Goal: Transaction & Acquisition: Purchase product/service

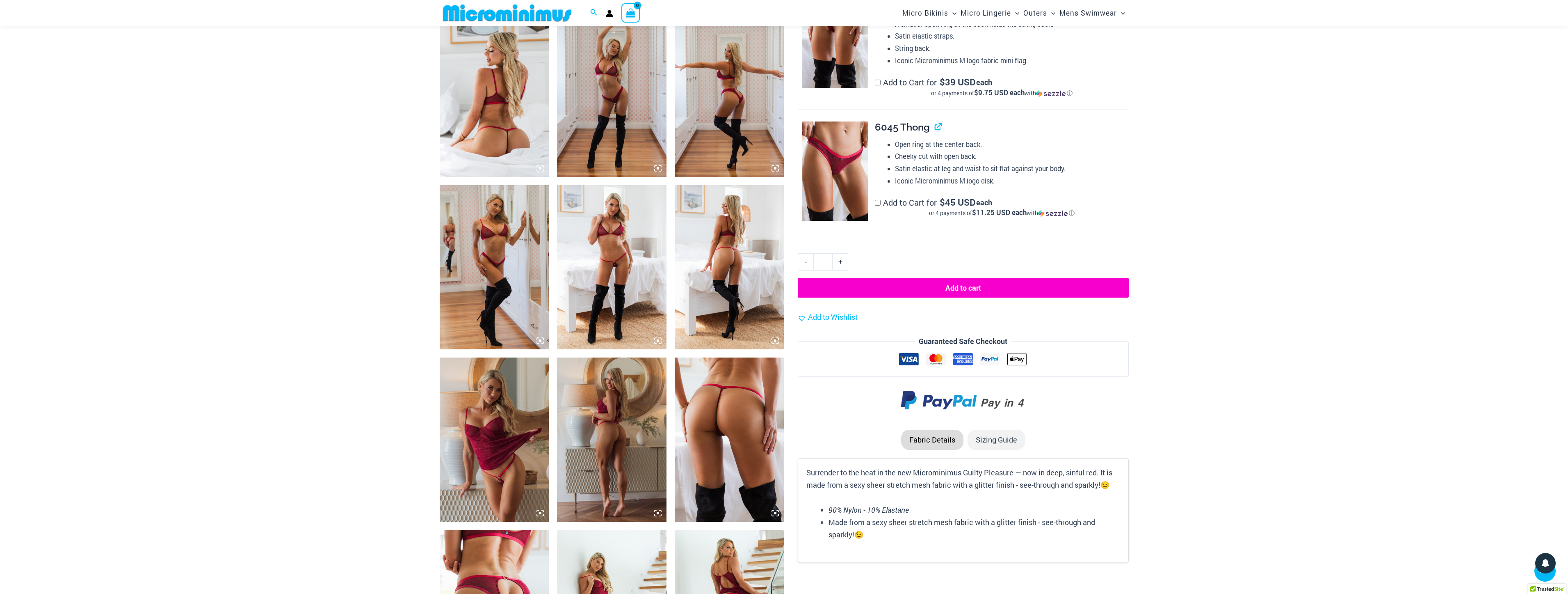
scroll to position [23, 0]
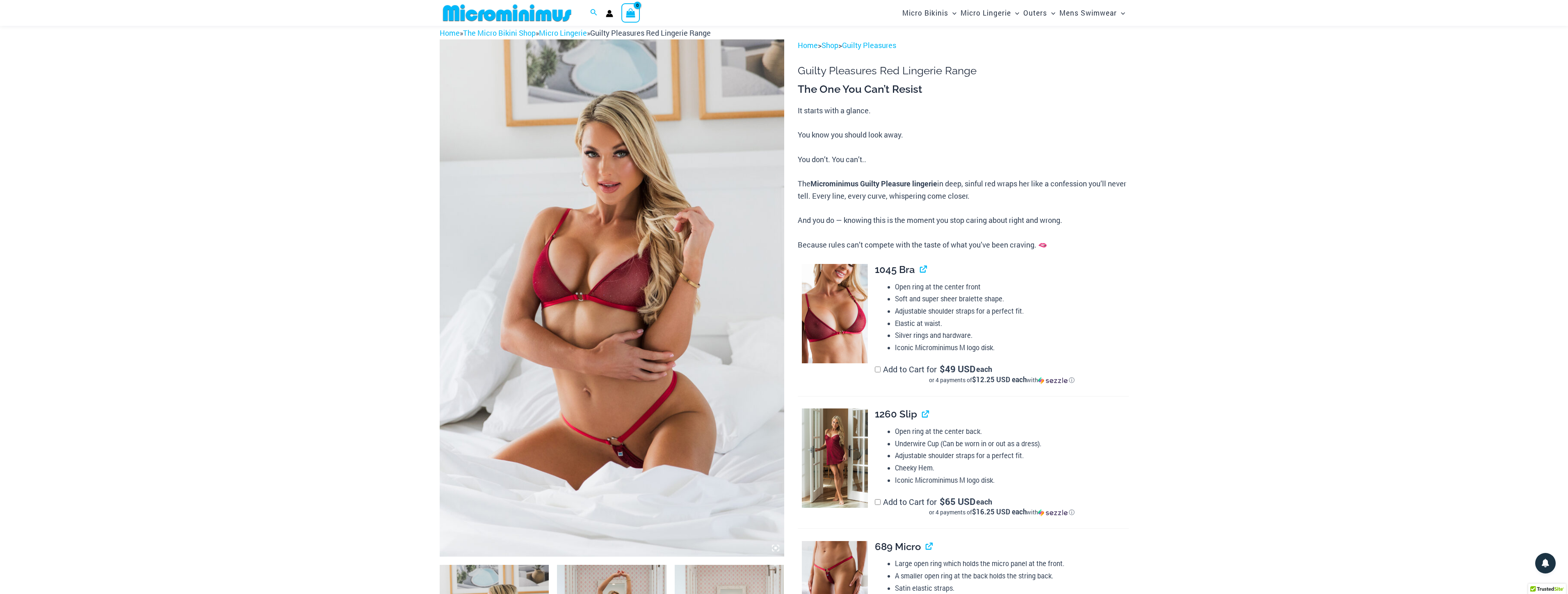
click at [592, 340] on img at bounding box center [612, 297] width 345 height 517
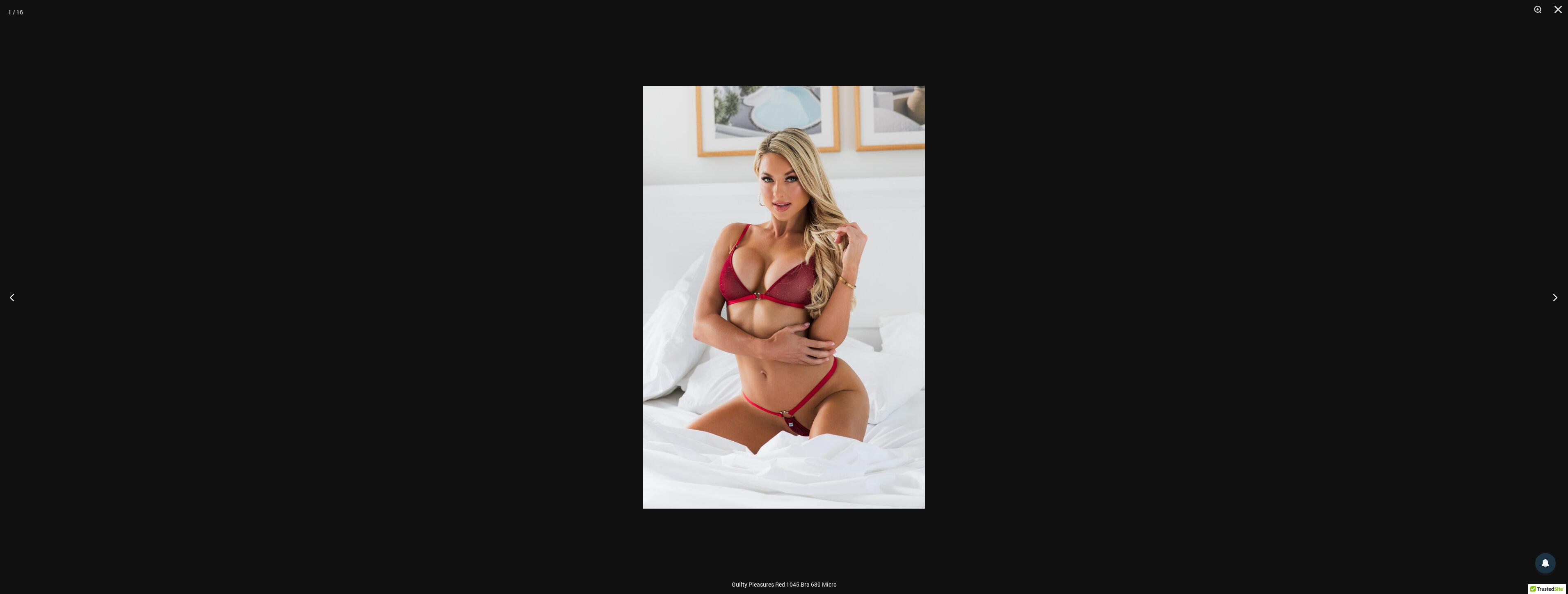
click at [1553, 300] on button "Next" at bounding box center [1552, 297] width 31 height 41
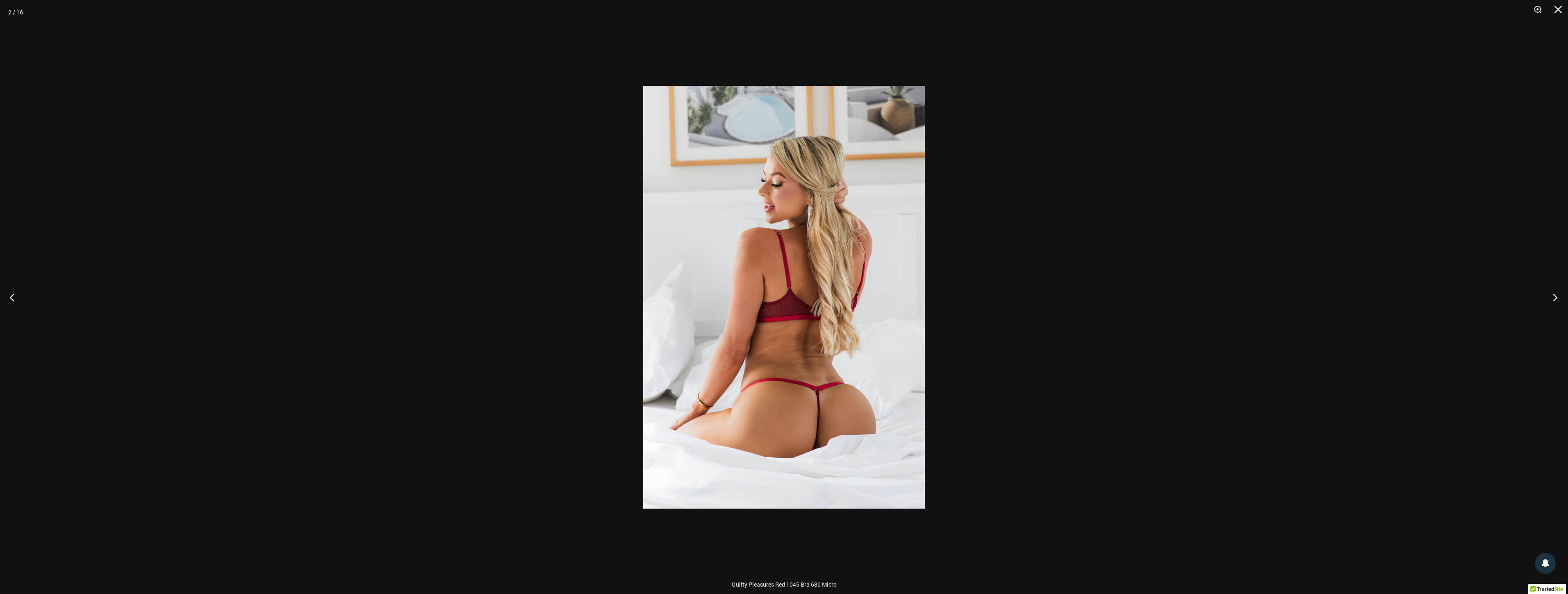
click at [1547, 299] on button "Next" at bounding box center [1552, 297] width 31 height 41
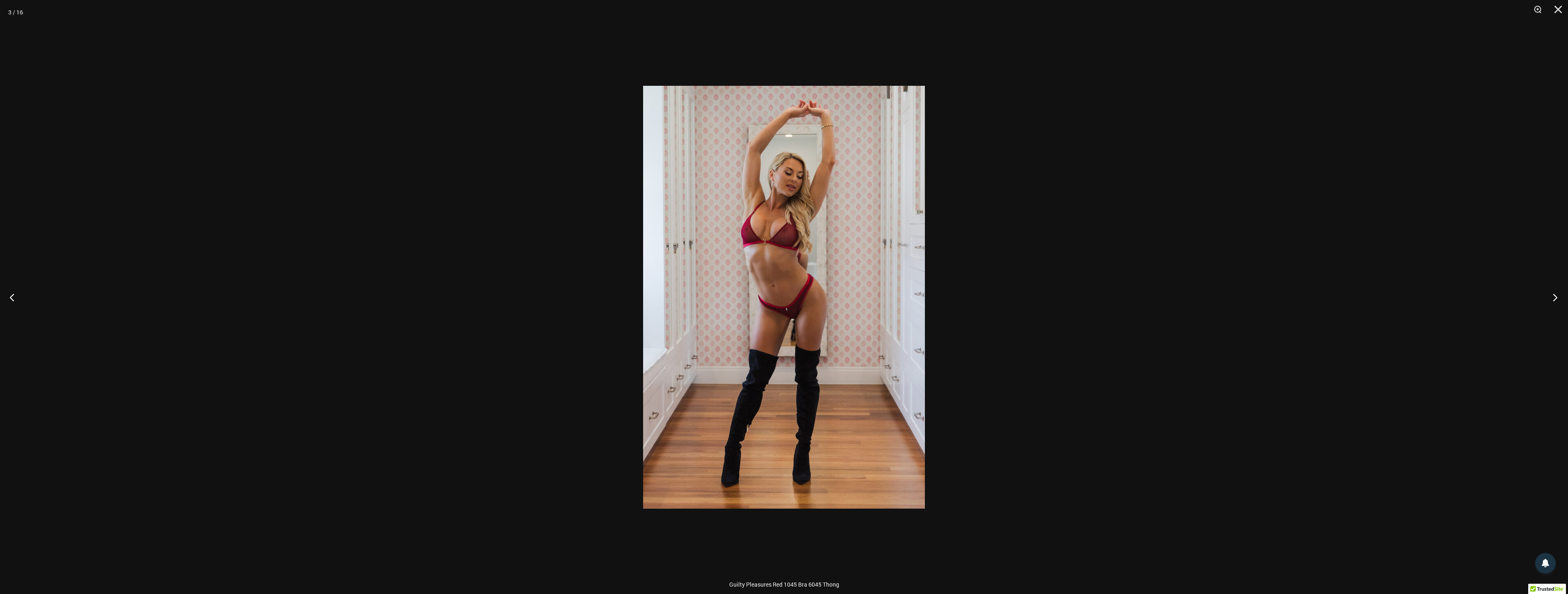
click at [1547, 299] on button "Next" at bounding box center [1552, 297] width 31 height 41
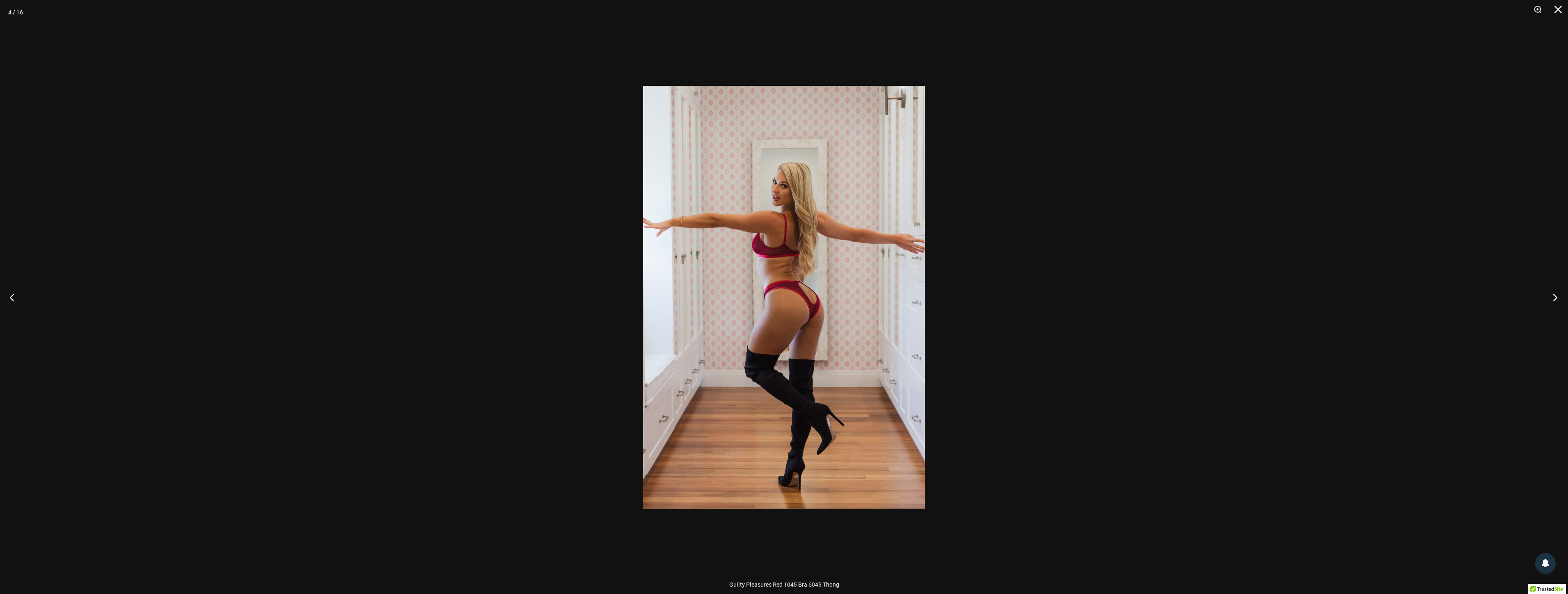
click at [1547, 299] on button "Next" at bounding box center [1552, 297] width 31 height 41
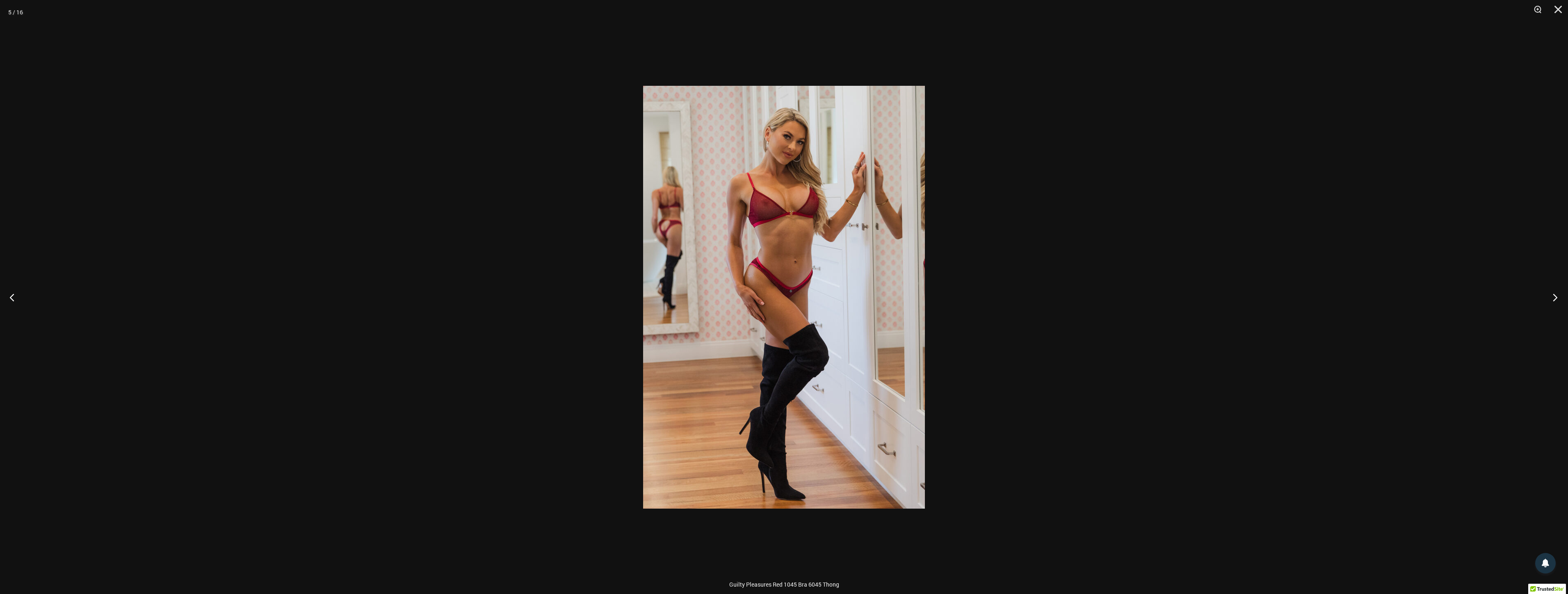
click at [1547, 299] on button "Next" at bounding box center [1552, 297] width 31 height 41
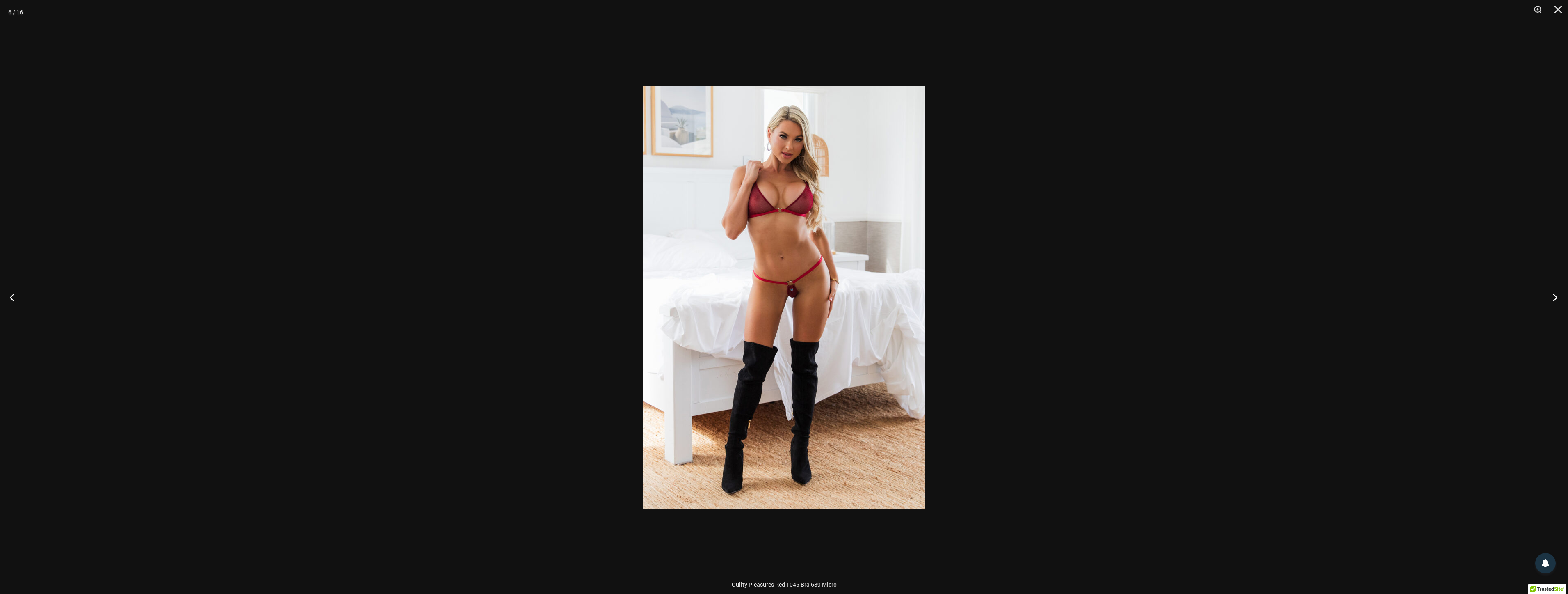
click at [1547, 299] on button "Next" at bounding box center [1552, 297] width 31 height 41
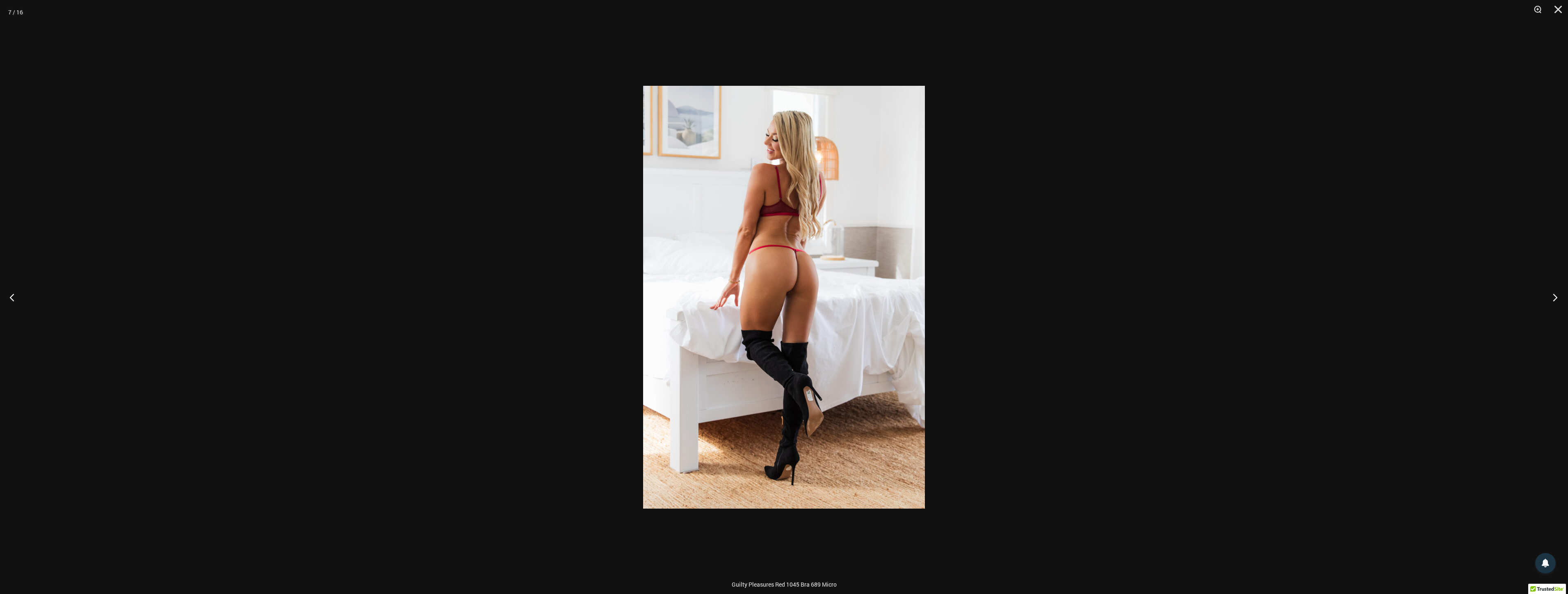
click at [1547, 299] on button "Next" at bounding box center [1552, 297] width 31 height 41
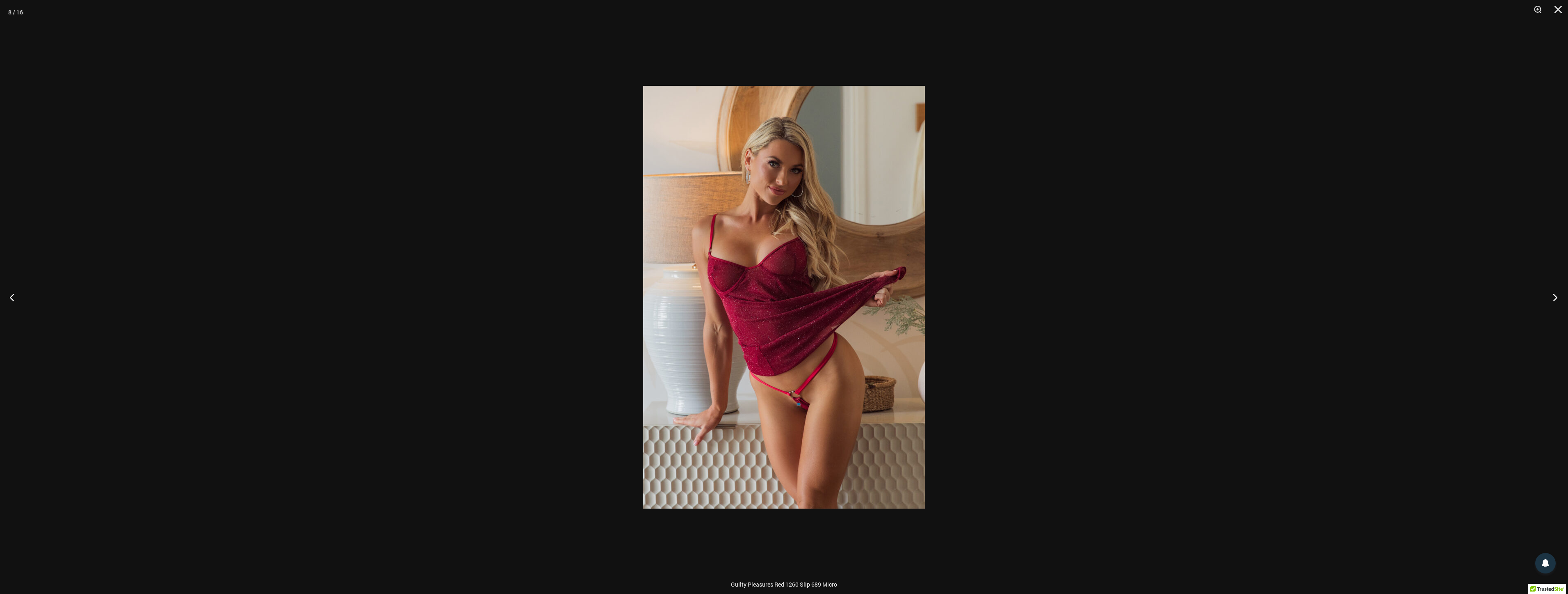
click at [1547, 299] on button "Next" at bounding box center [1552, 297] width 31 height 41
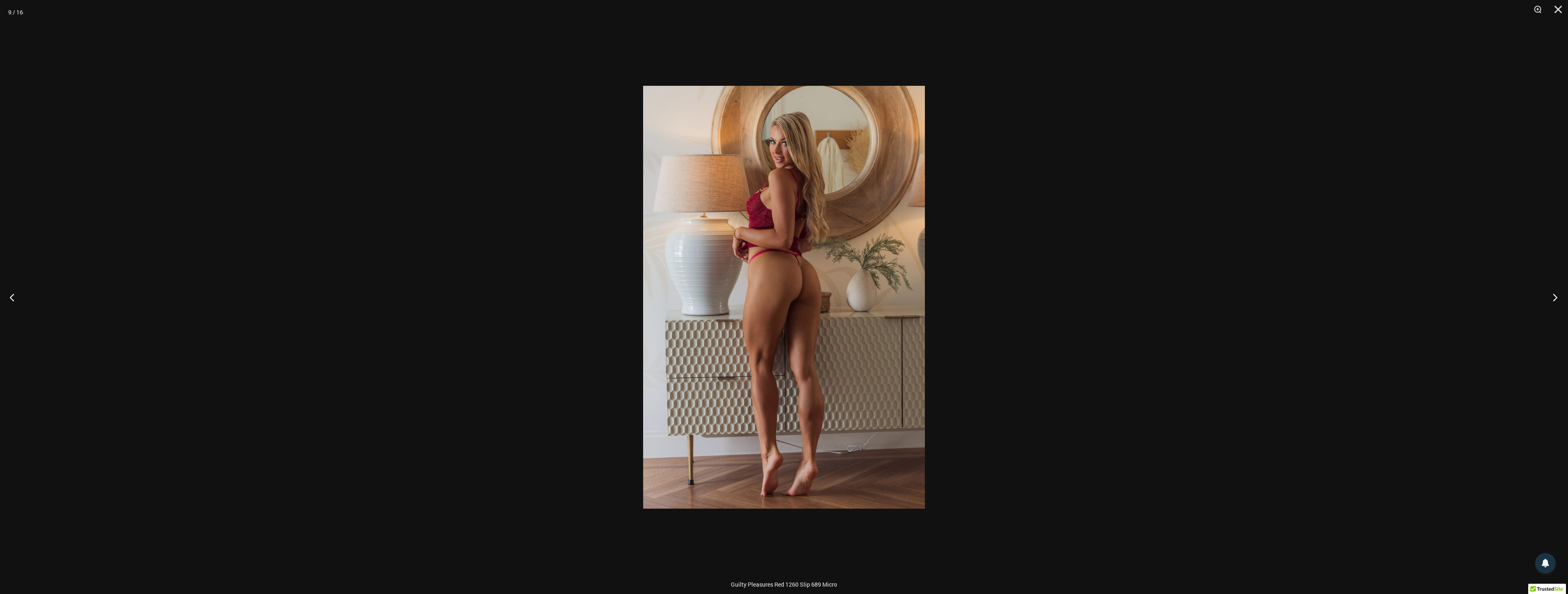
click at [1547, 299] on button "Next" at bounding box center [1552, 297] width 31 height 41
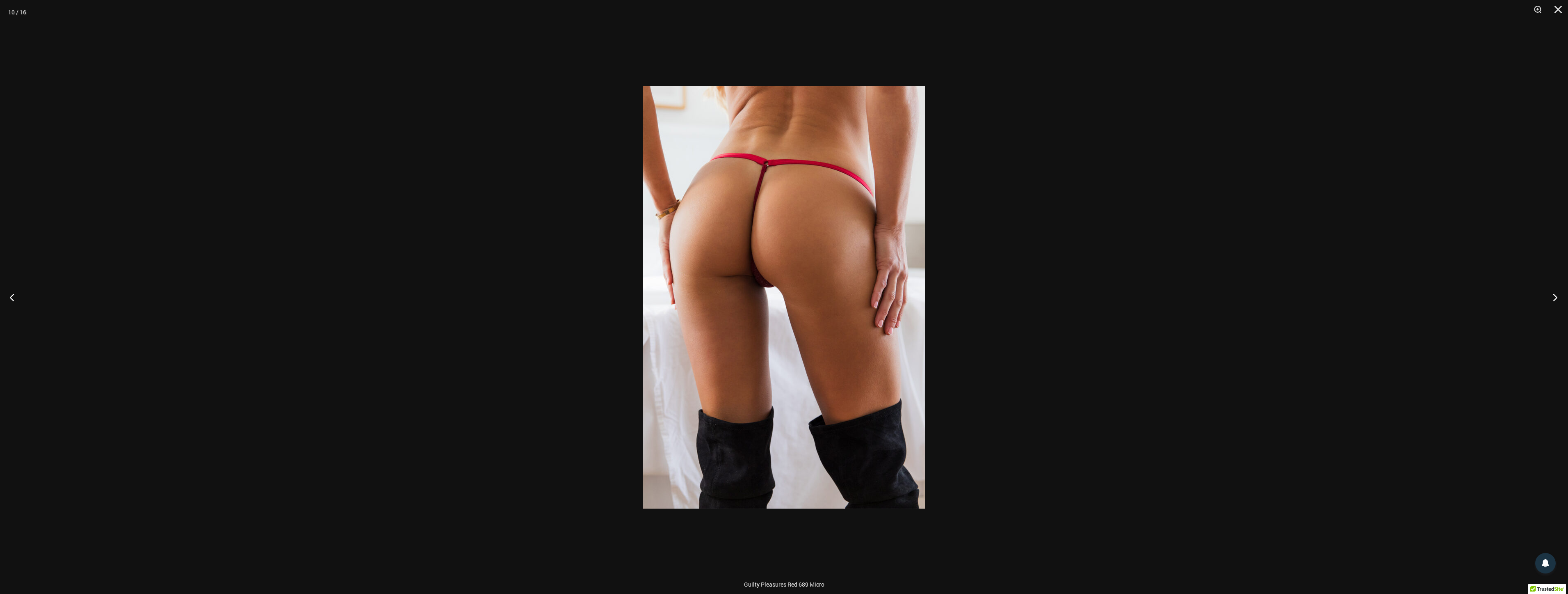
click at [1547, 299] on button "Next" at bounding box center [1552, 297] width 31 height 41
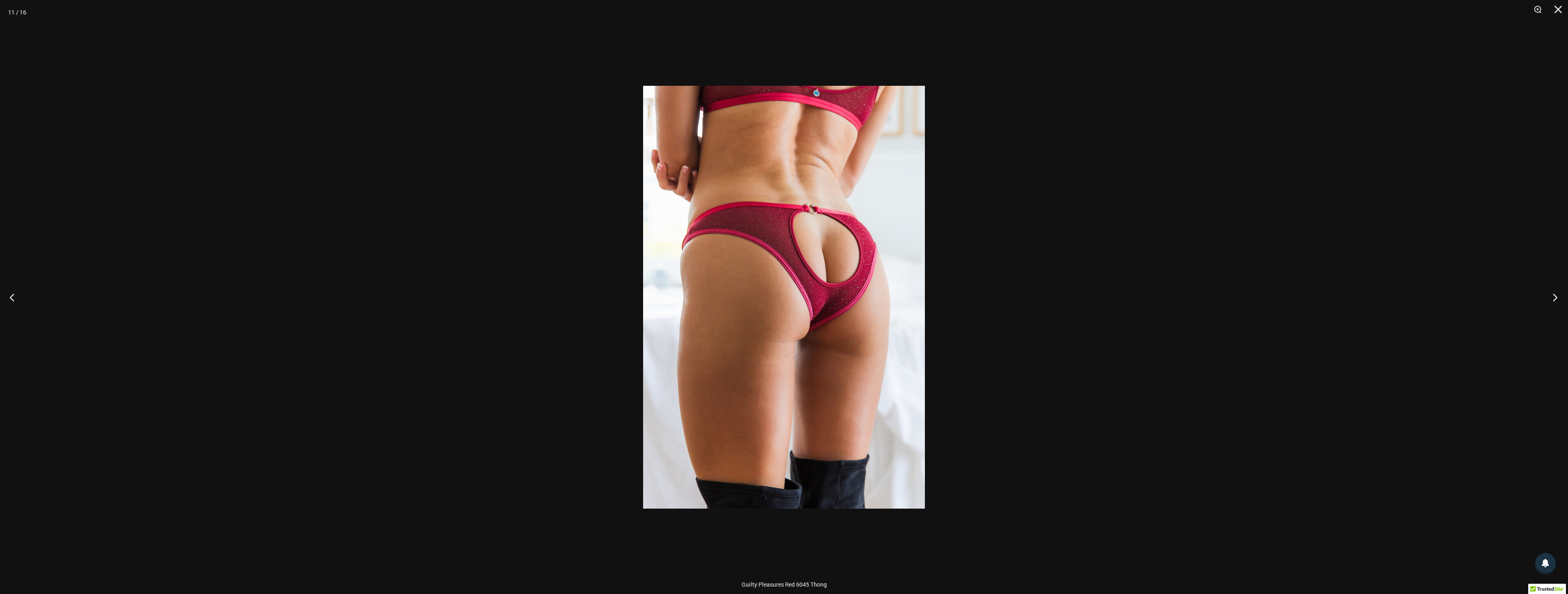
click at [1547, 299] on button "Next" at bounding box center [1552, 297] width 31 height 41
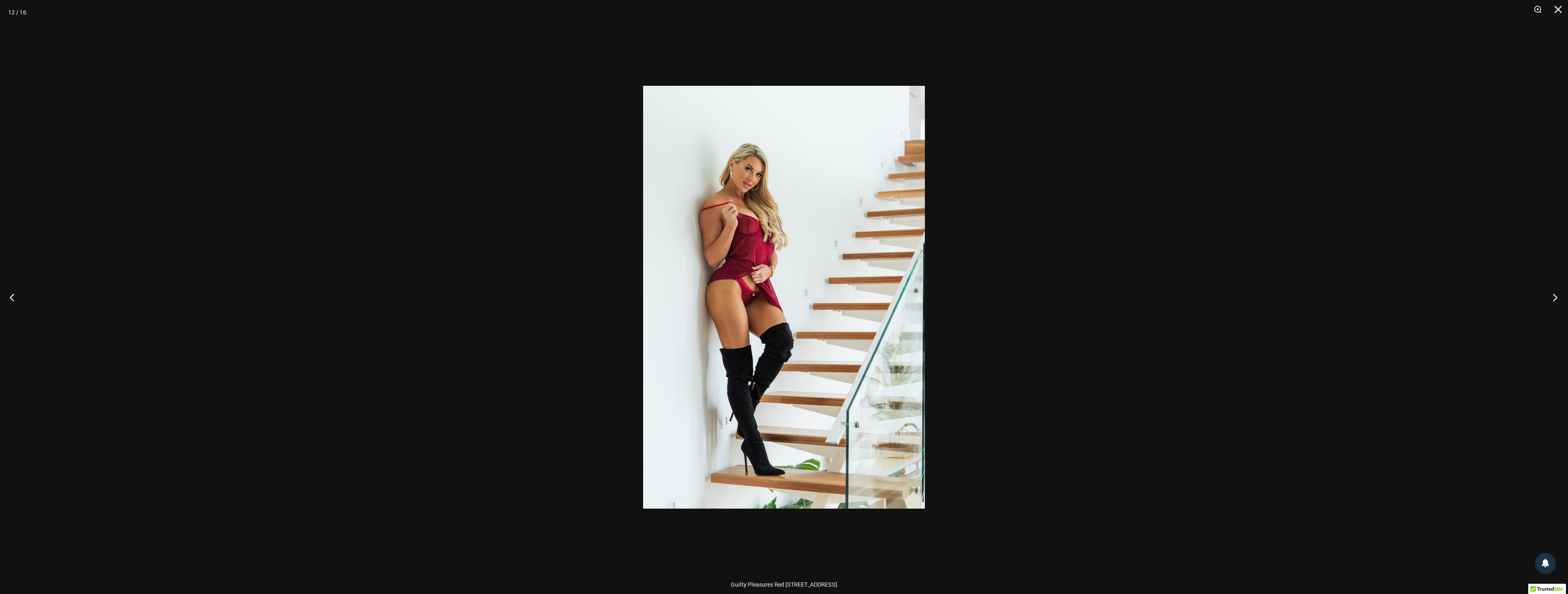
click at [1547, 299] on button "Next" at bounding box center [1552, 297] width 31 height 41
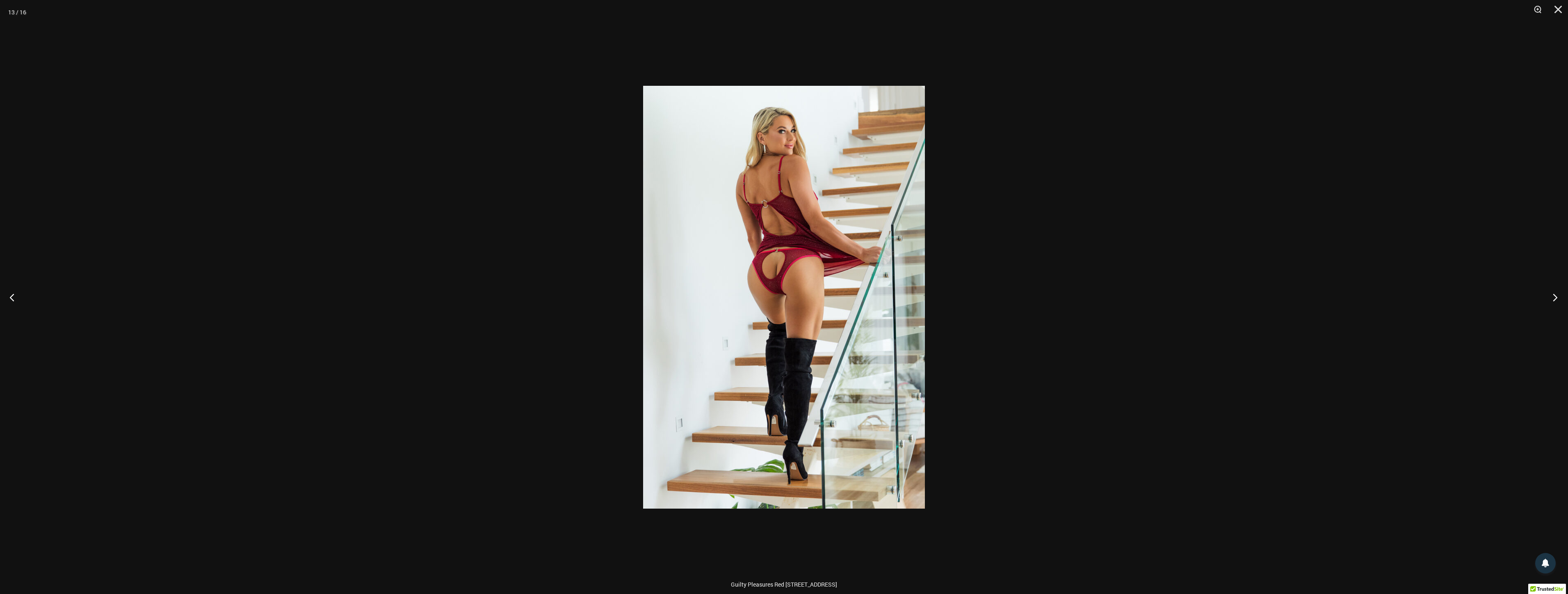
click at [1547, 299] on button "Next" at bounding box center [1552, 297] width 31 height 41
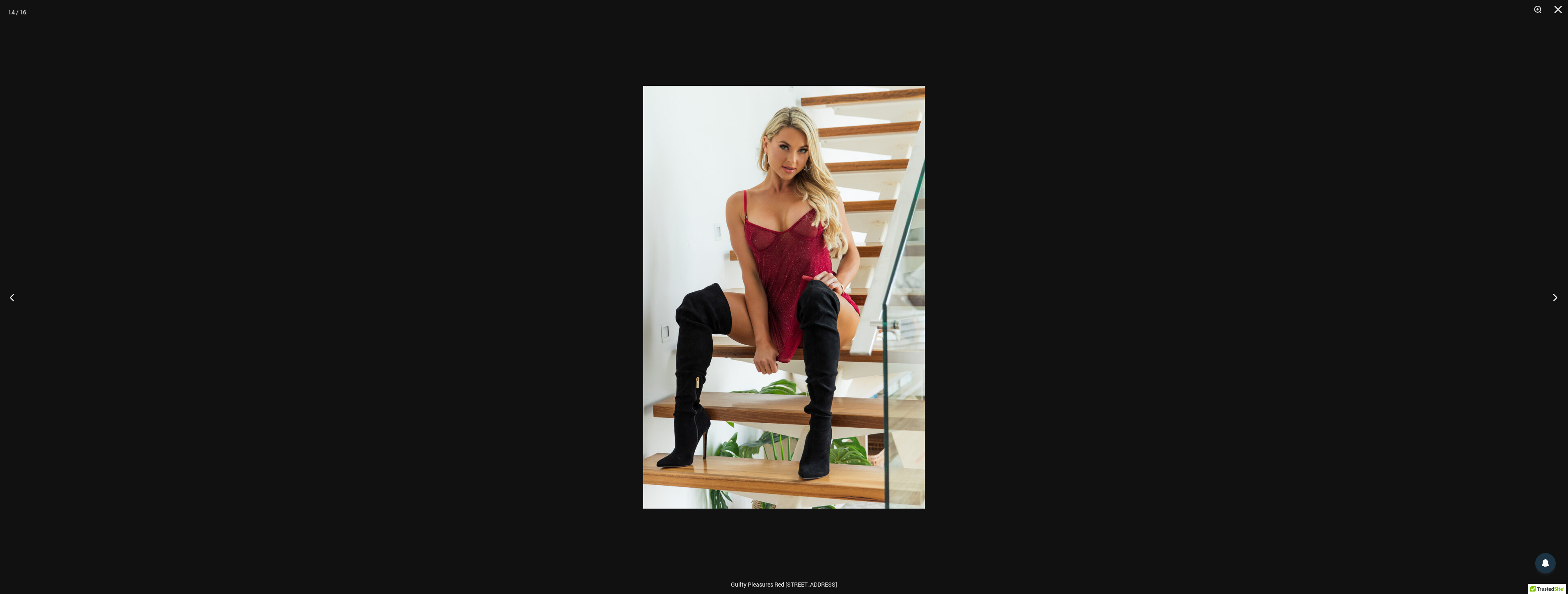
click at [1547, 299] on button "Next" at bounding box center [1552, 297] width 31 height 41
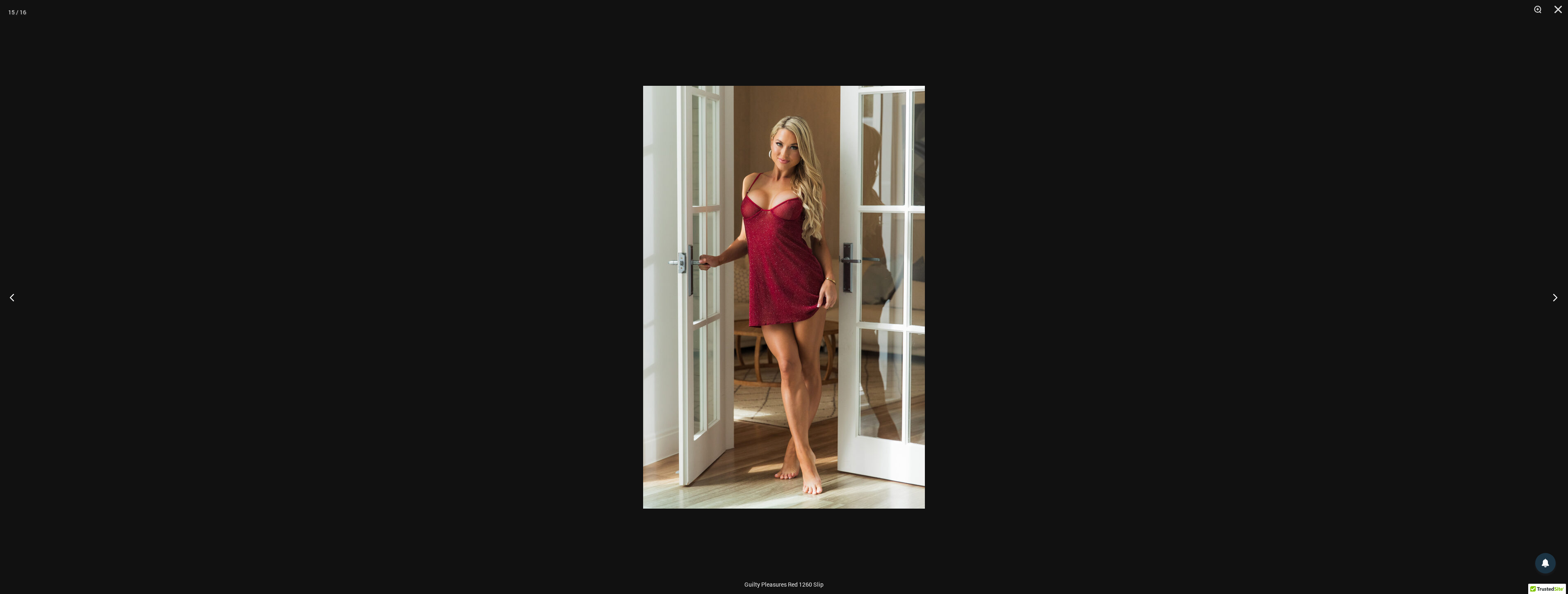
click at [1547, 299] on button "Next" at bounding box center [1552, 297] width 31 height 41
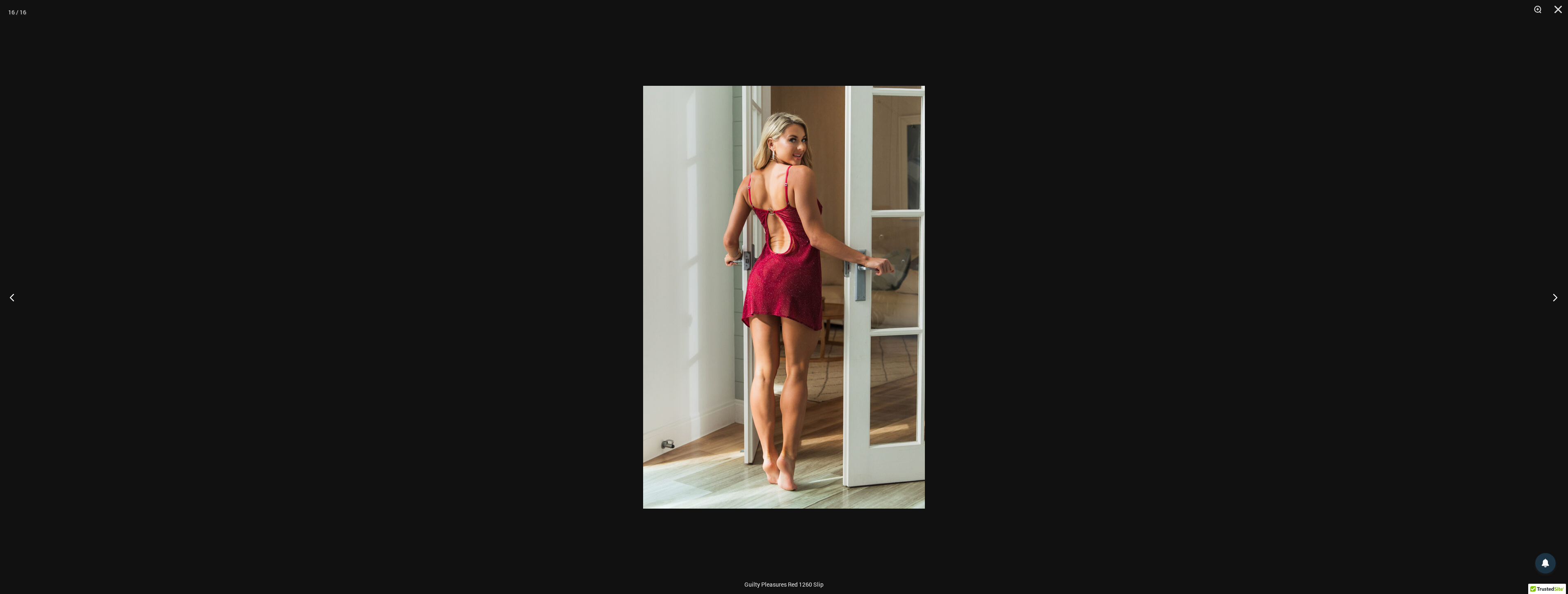
click at [1547, 299] on button "Next" at bounding box center [1552, 297] width 31 height 41
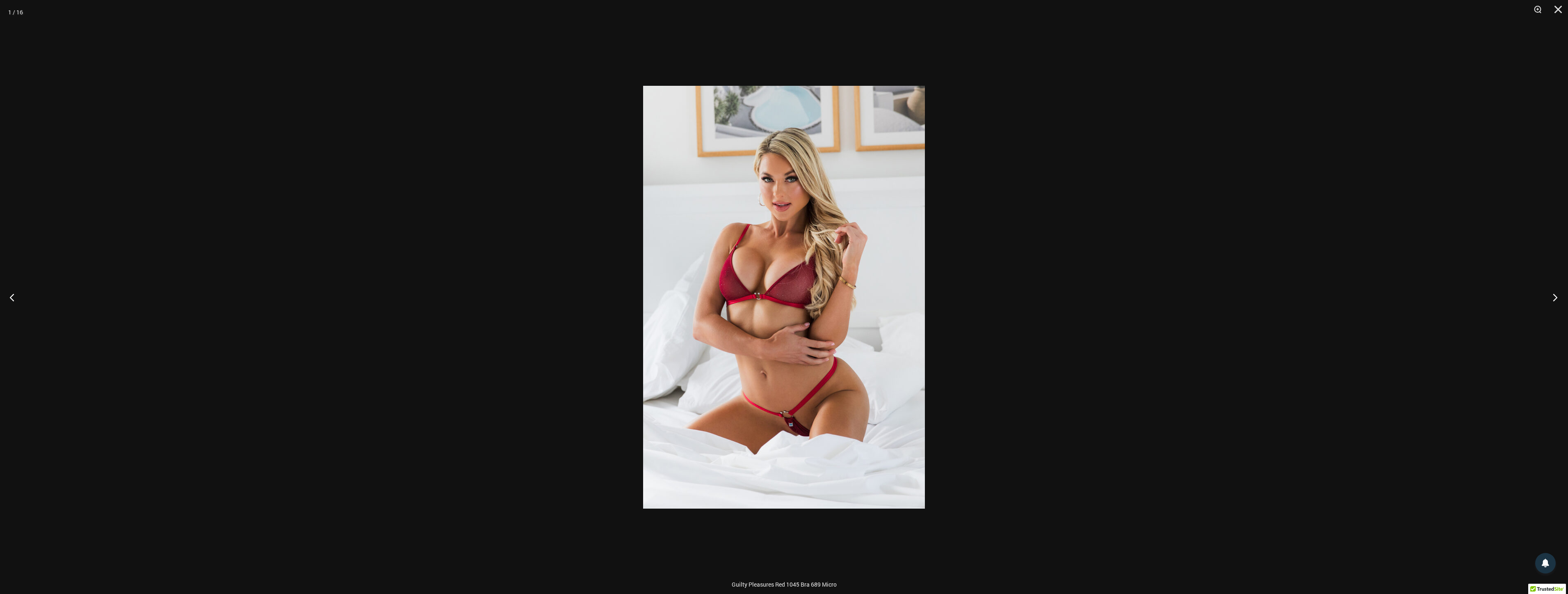
click at [1547, 299] on button "Next" at bounding box center [1552, 297] width 31 height 41
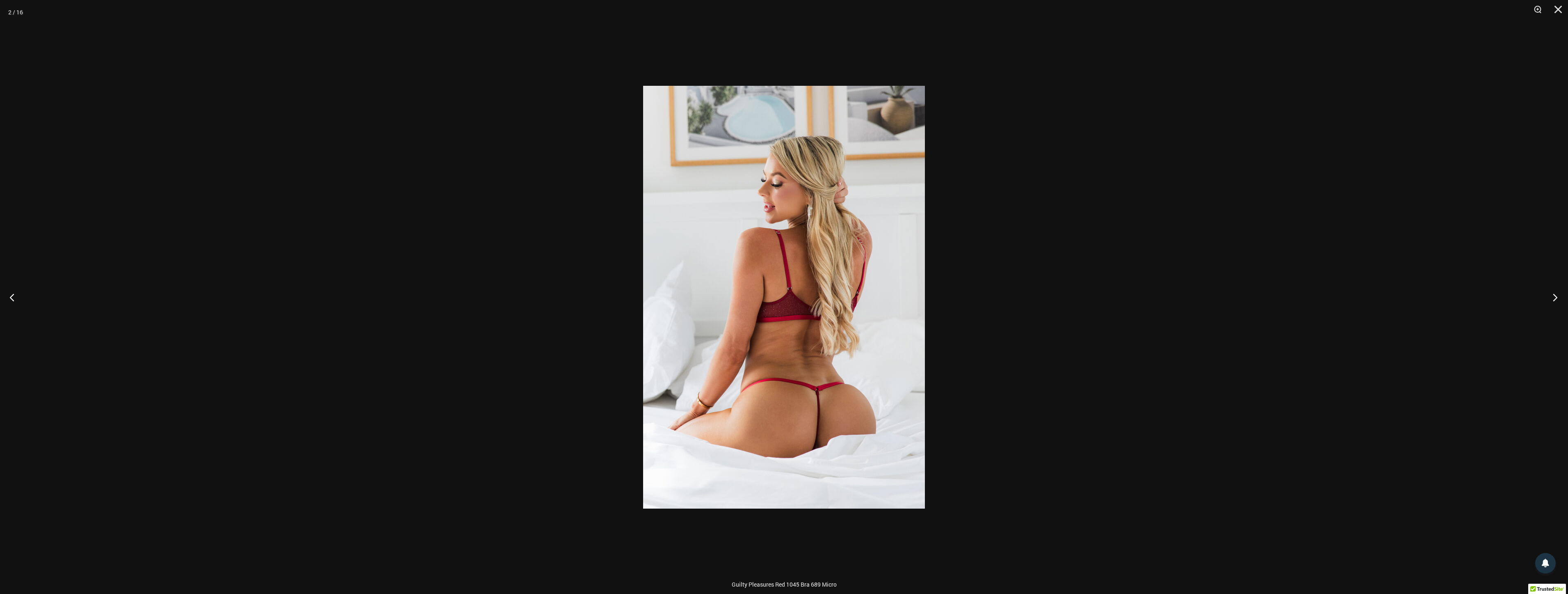
click at [1547, 299] on button "Next" at bounding box center [1552, 297] width 31 height 41
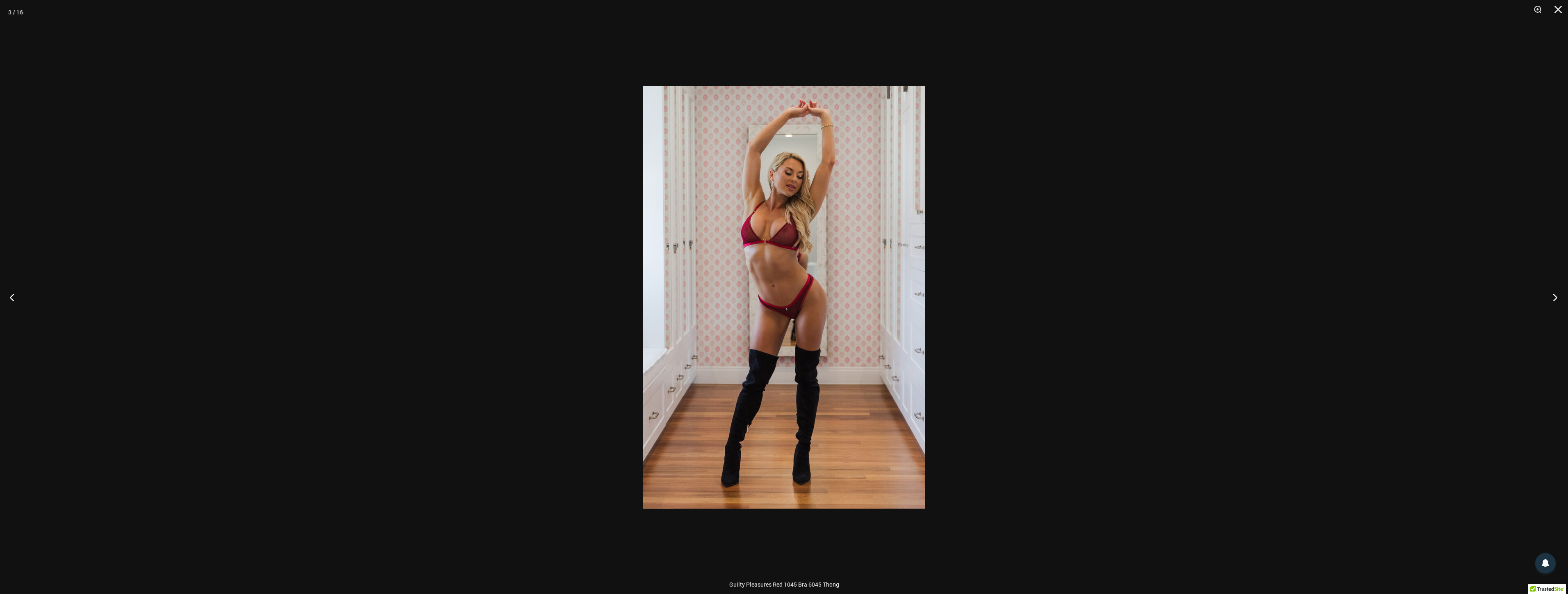
click at [1547, 299] on button "Next" at bounding box center [1552, 297] width 31 height 41
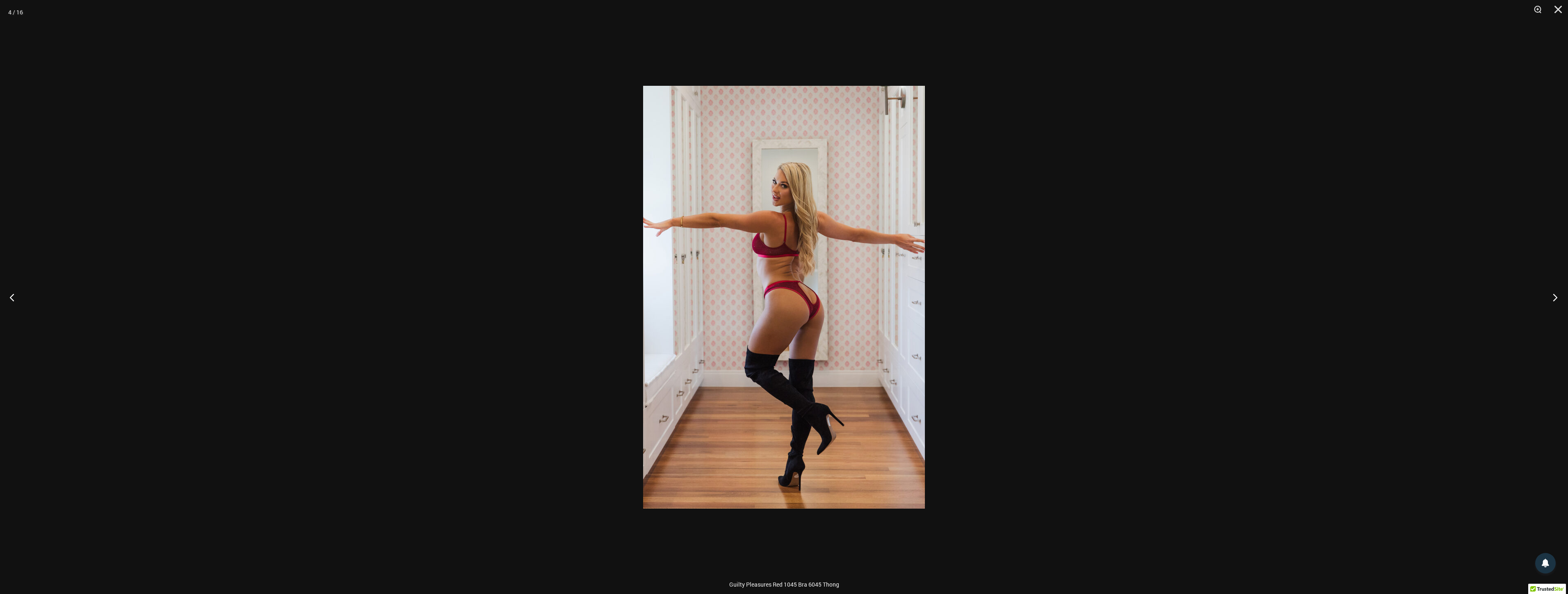
click at [1547, 299] on button "Next" at bounding box center [1552, 297] width 31 height 41
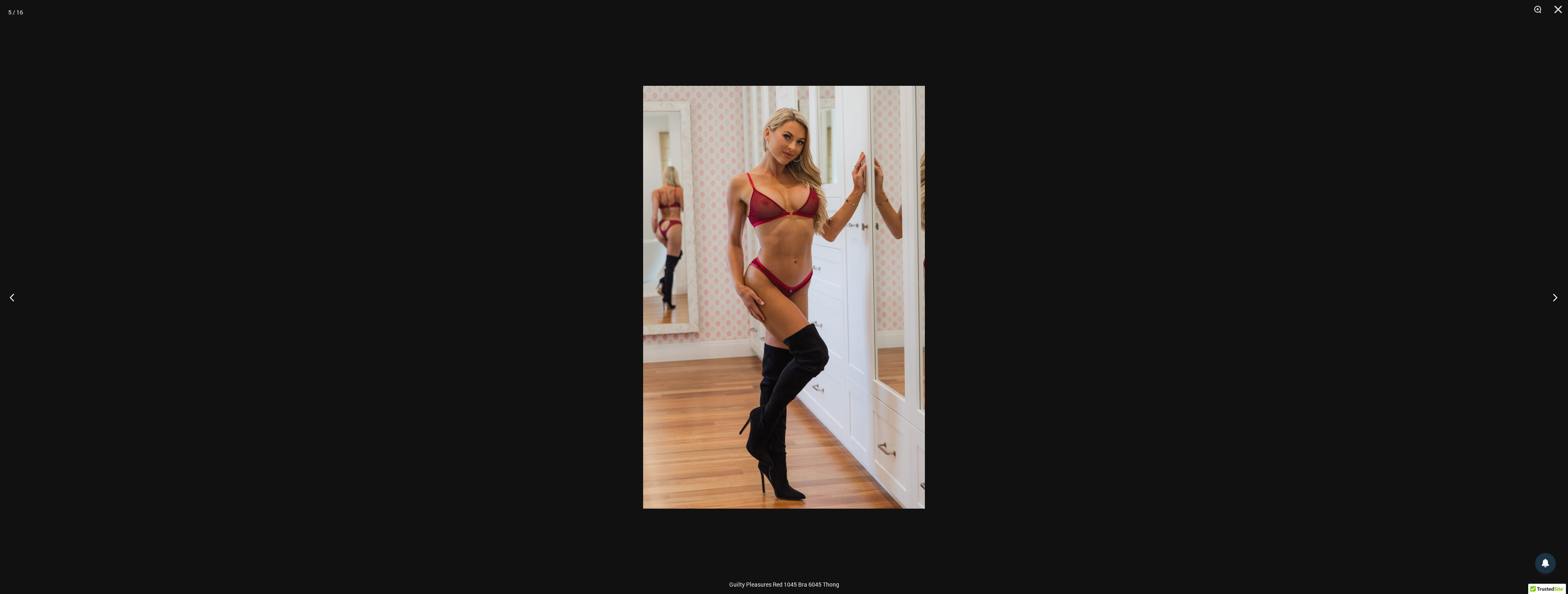
click at [1547, 299] on button "Next" at bounding box center [1552, 297] width 31 height 41
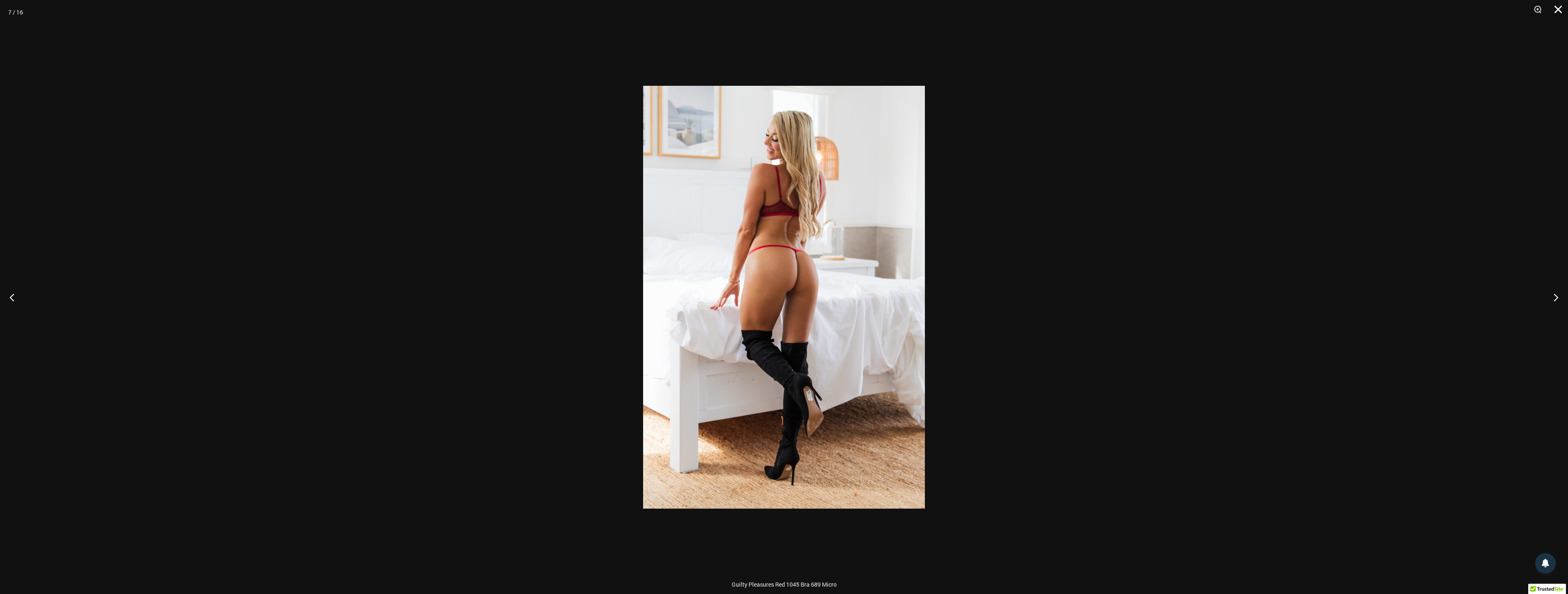
click at [1558, 1] on button "Close" at bounding box center [1555, 12] width 21 height 24
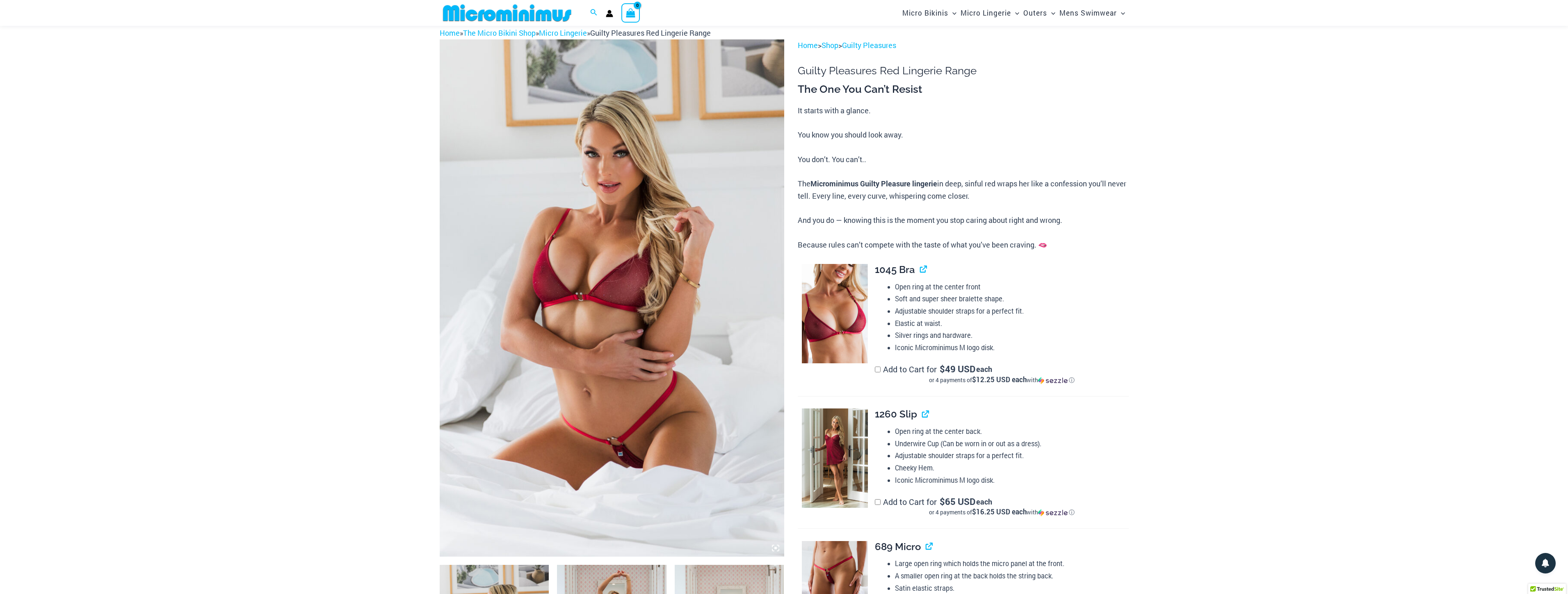
click at [881, 505] on label "Add to Cart for $ 65 USD each or 4 payments of $16.25 USD each with ⓘ" at bounding box center [1001, 507] width 254 height 21
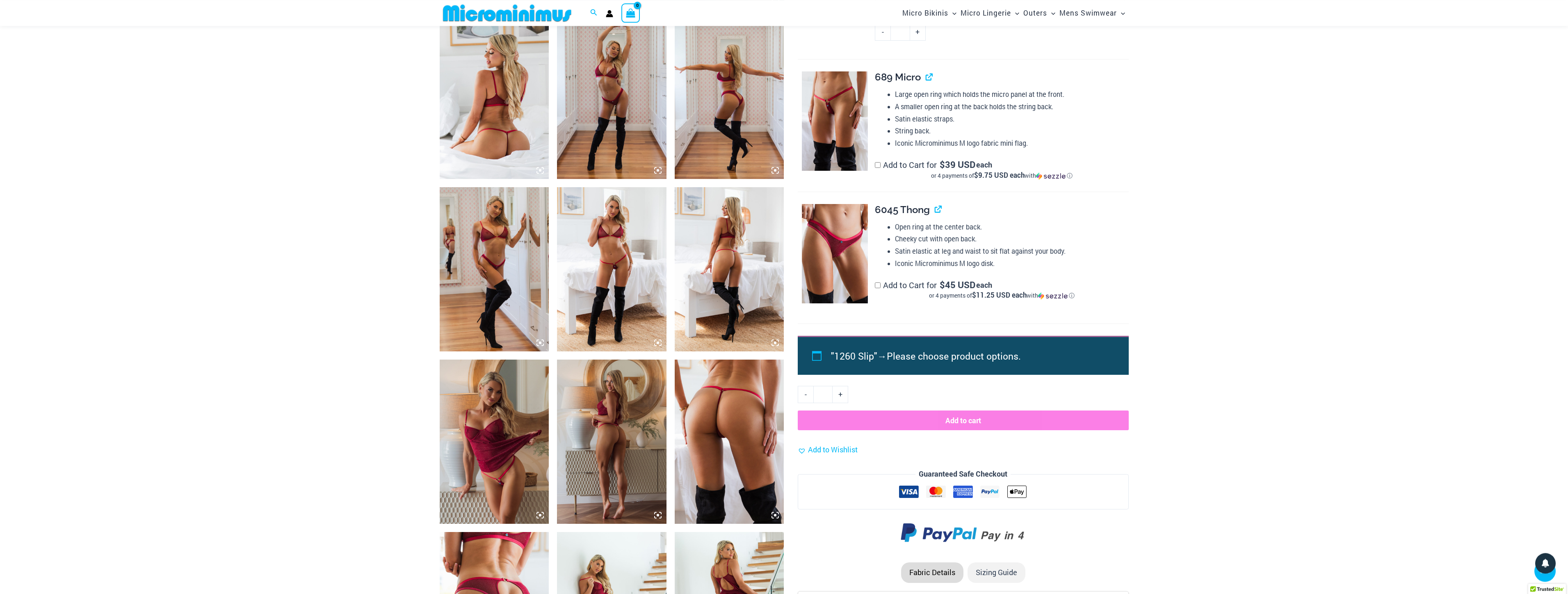
scroll to position [577, 0]
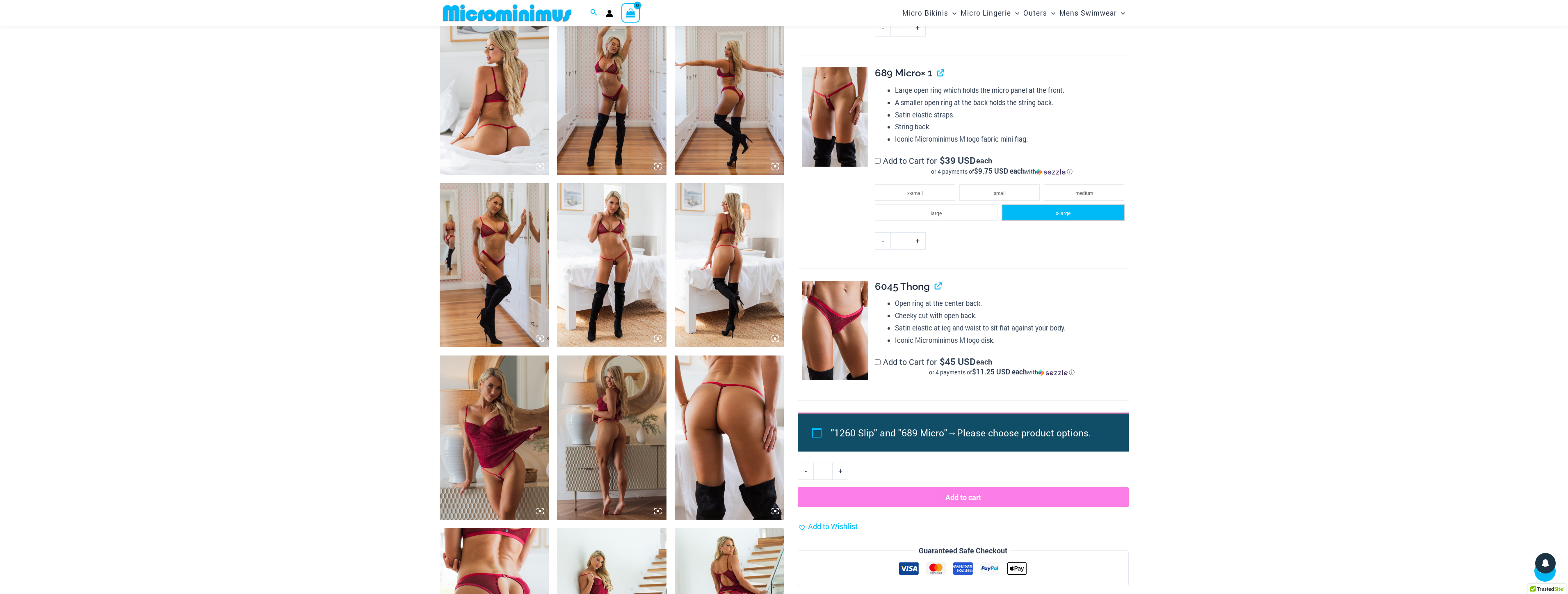
click at [1088, 221] on li "x-large" at bounding box center [1062, 212] width 123 height 17
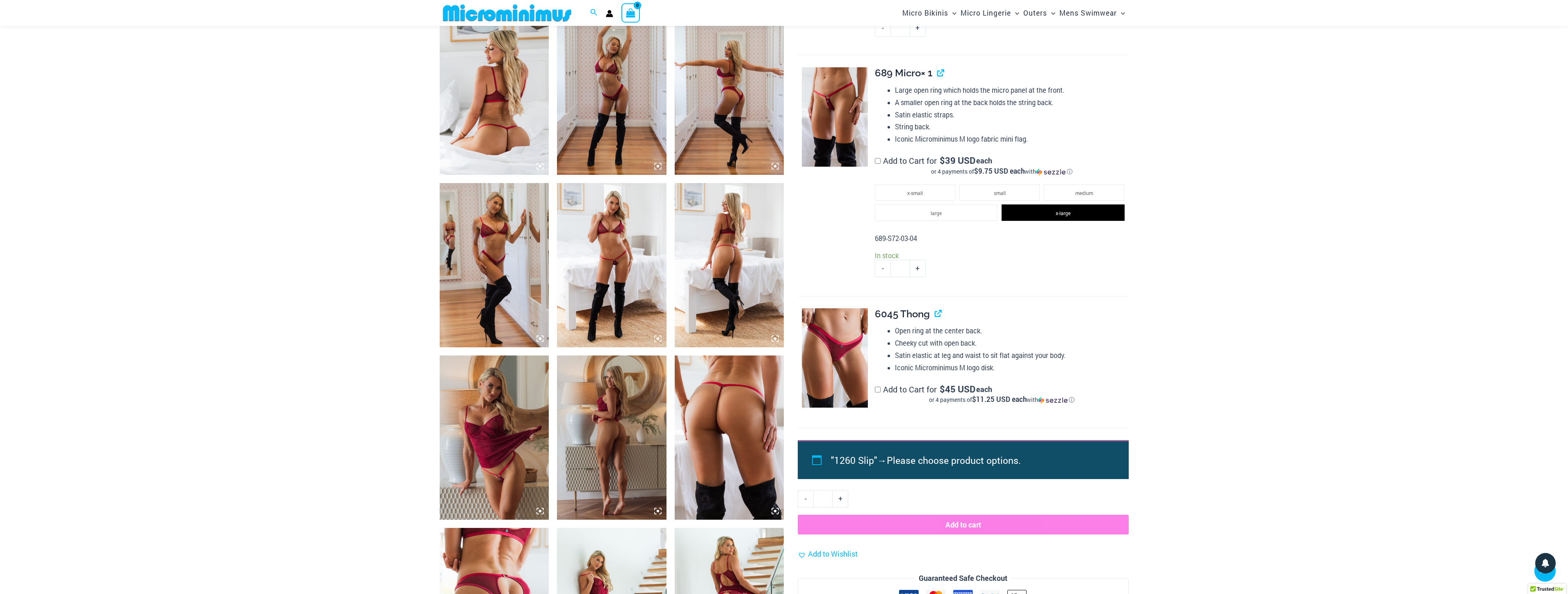
scroll to position [23, 0]
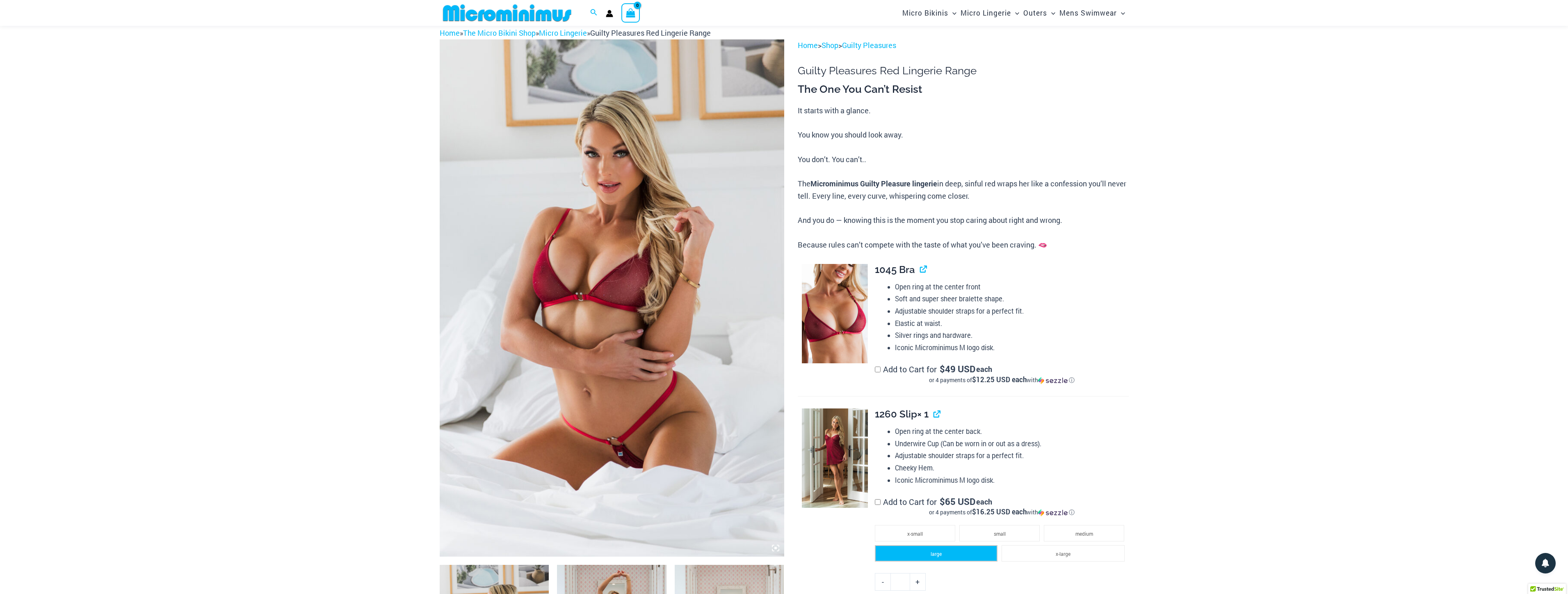
click at [962, 558] on li "large" at bounding box center [936, 553] width 123 height 17
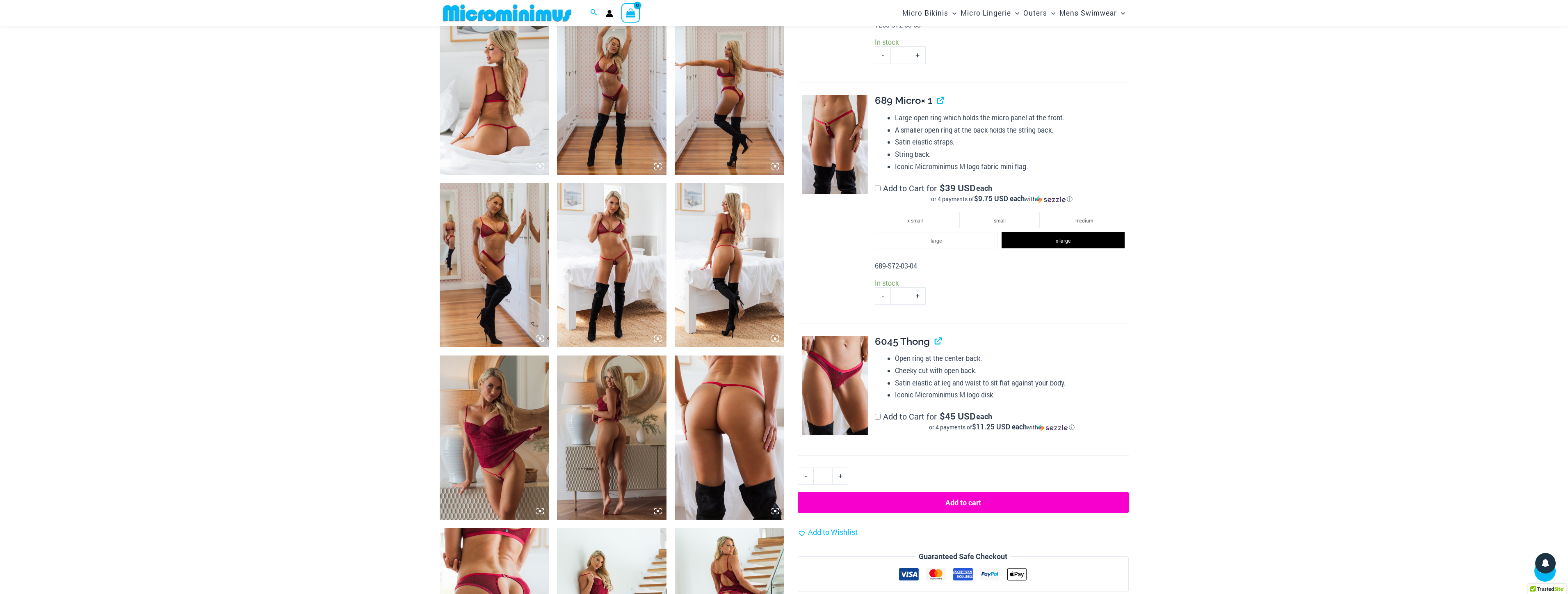
click at [1072, 504] on button "Add to cart" at bounding box center [963, 502] width 331 height 21
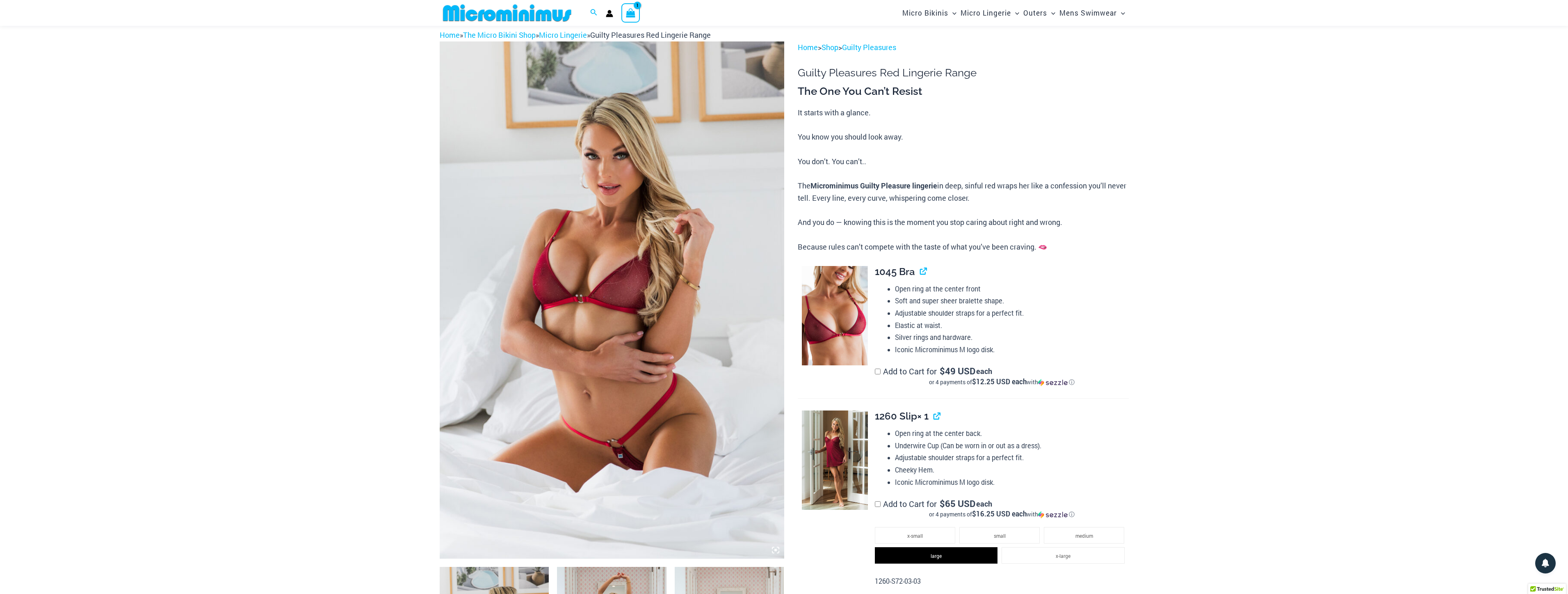
scroll to position [576, 0]
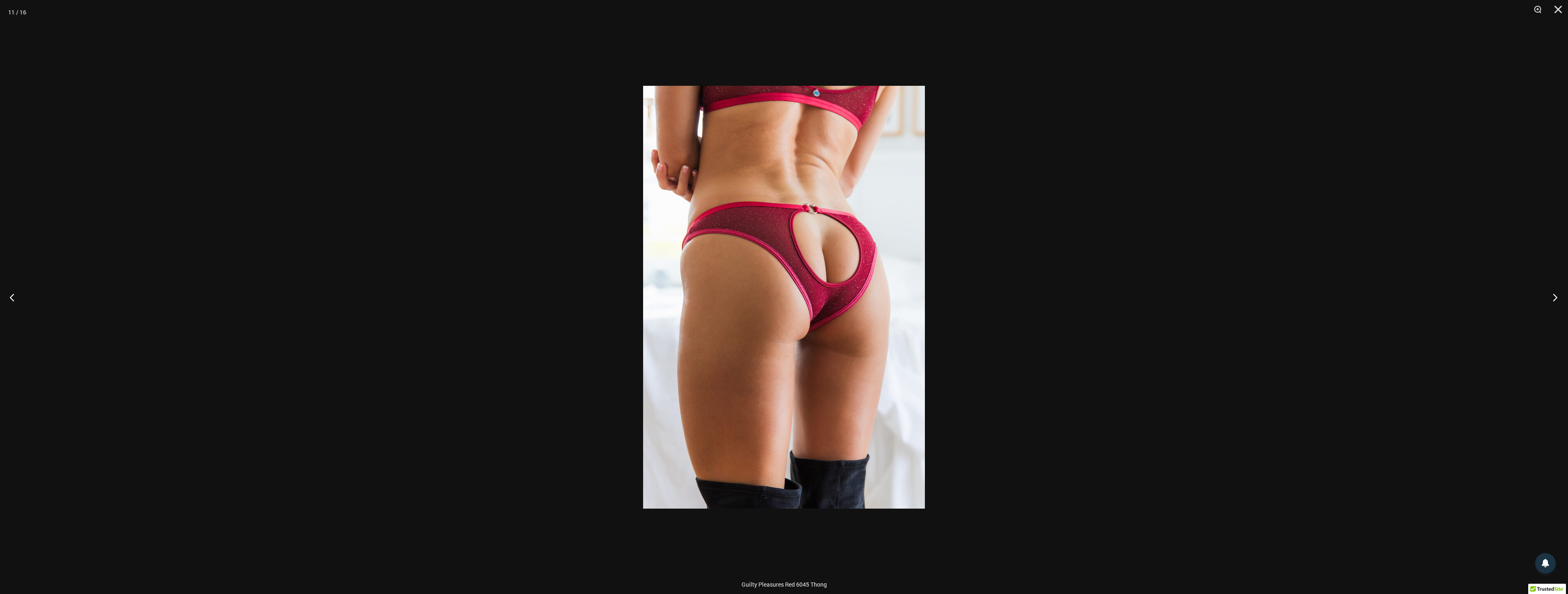
click at [1548, 289] on button "Next" at bounding box center [1552, 297] width 31 height 41
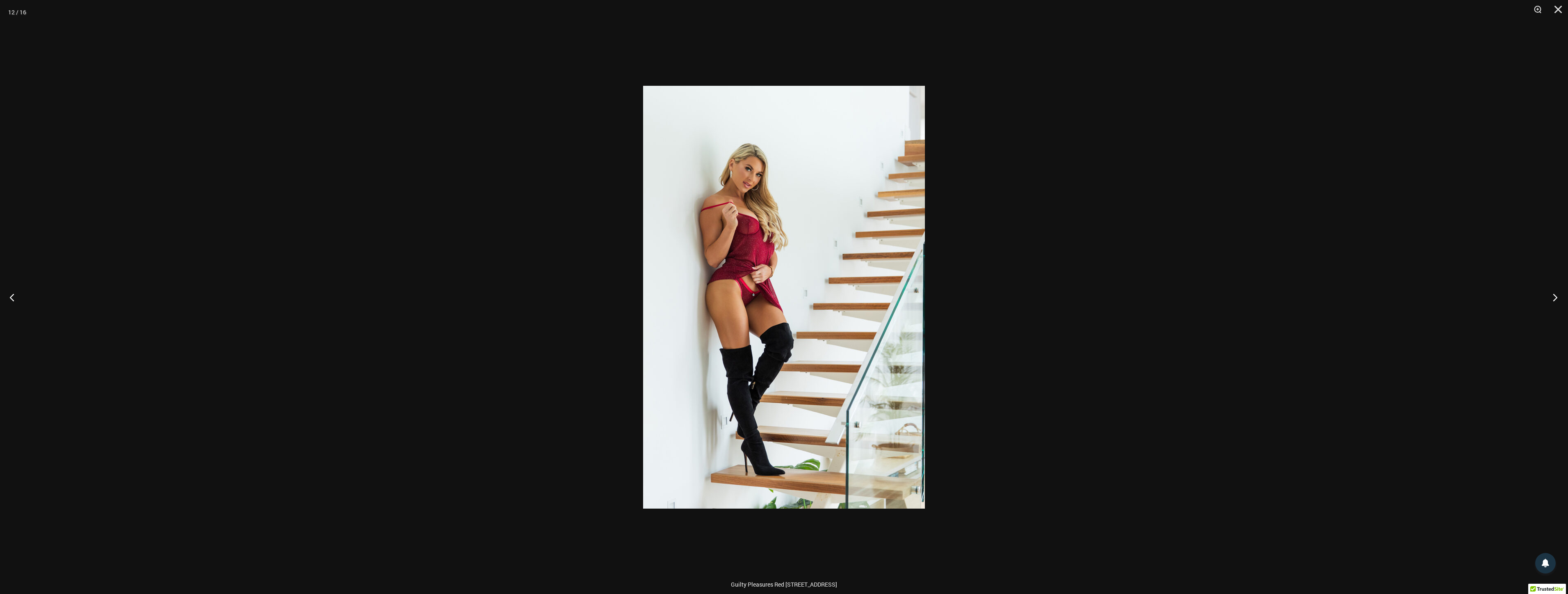
click at [1548, 289] on button "Next" at bounding box center [1552, 297] width 31 height 41
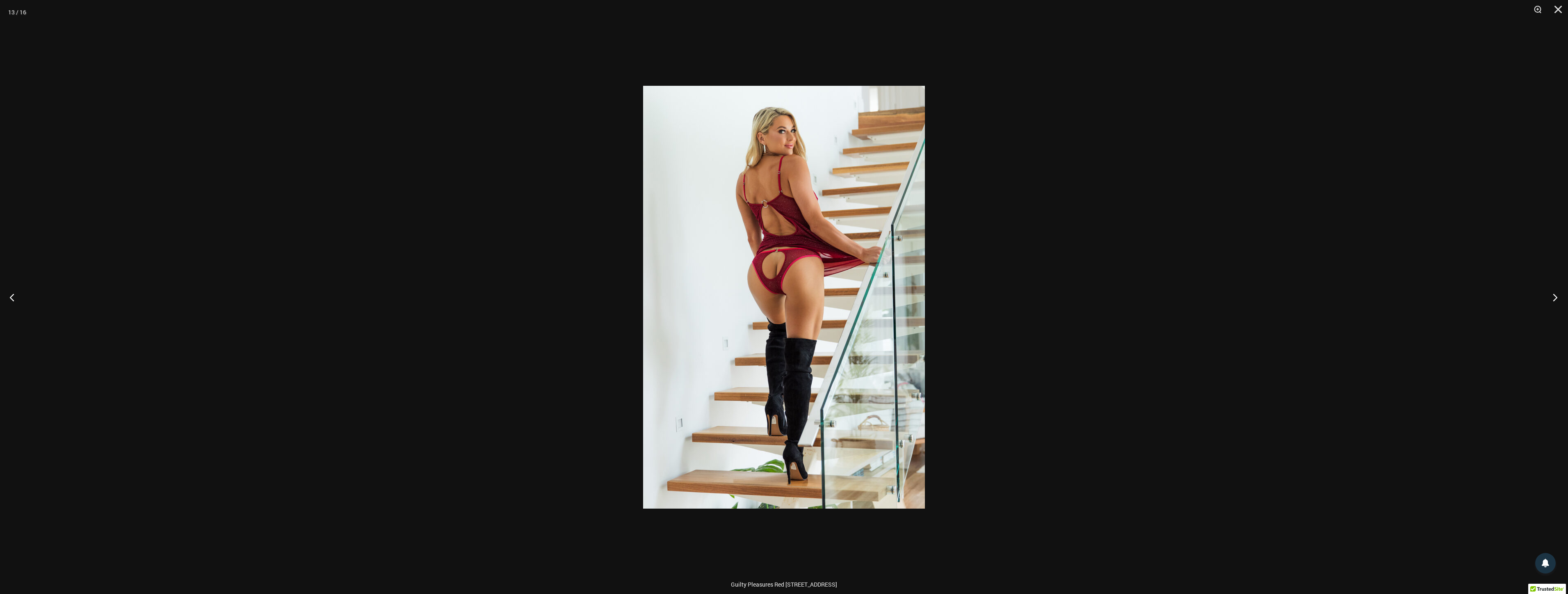
click at [1548, 289] on button "Next" at bounding box center [1552, 297] width 31 height 41
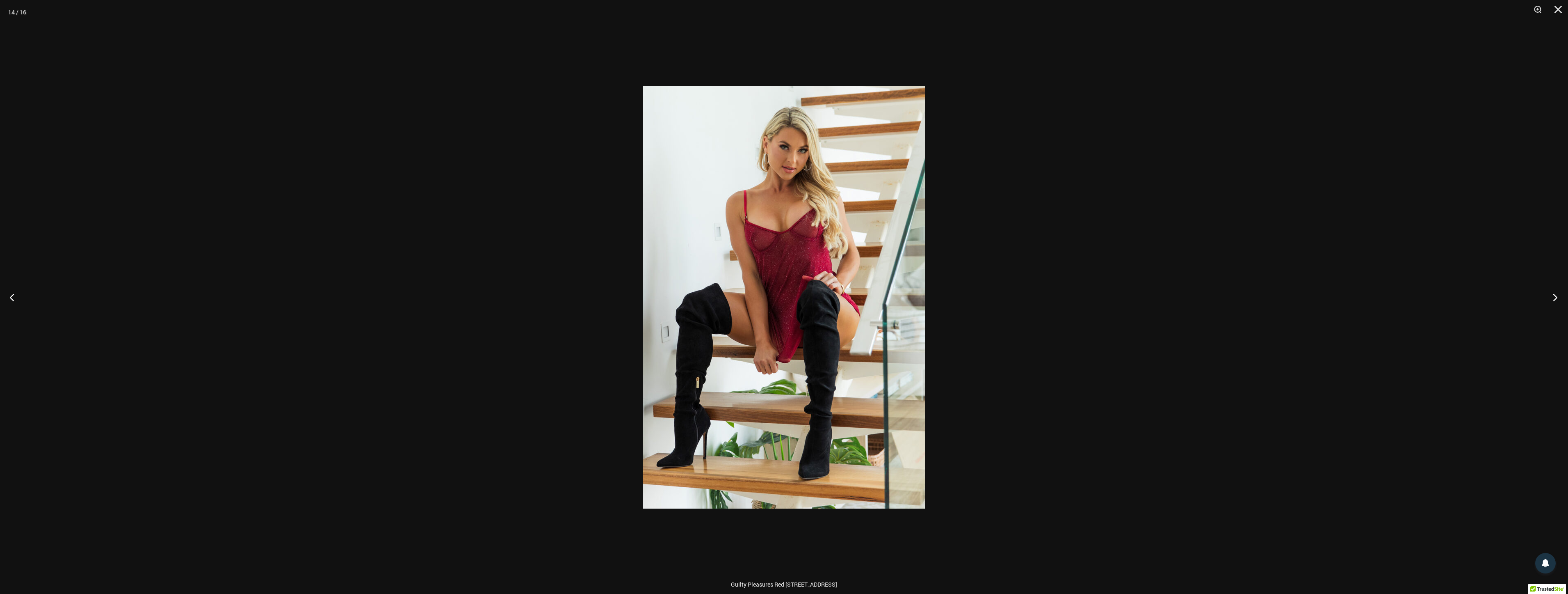
click at [1548, 289] on button "Next" at bounding box center [1552, 297] width 31 height 41
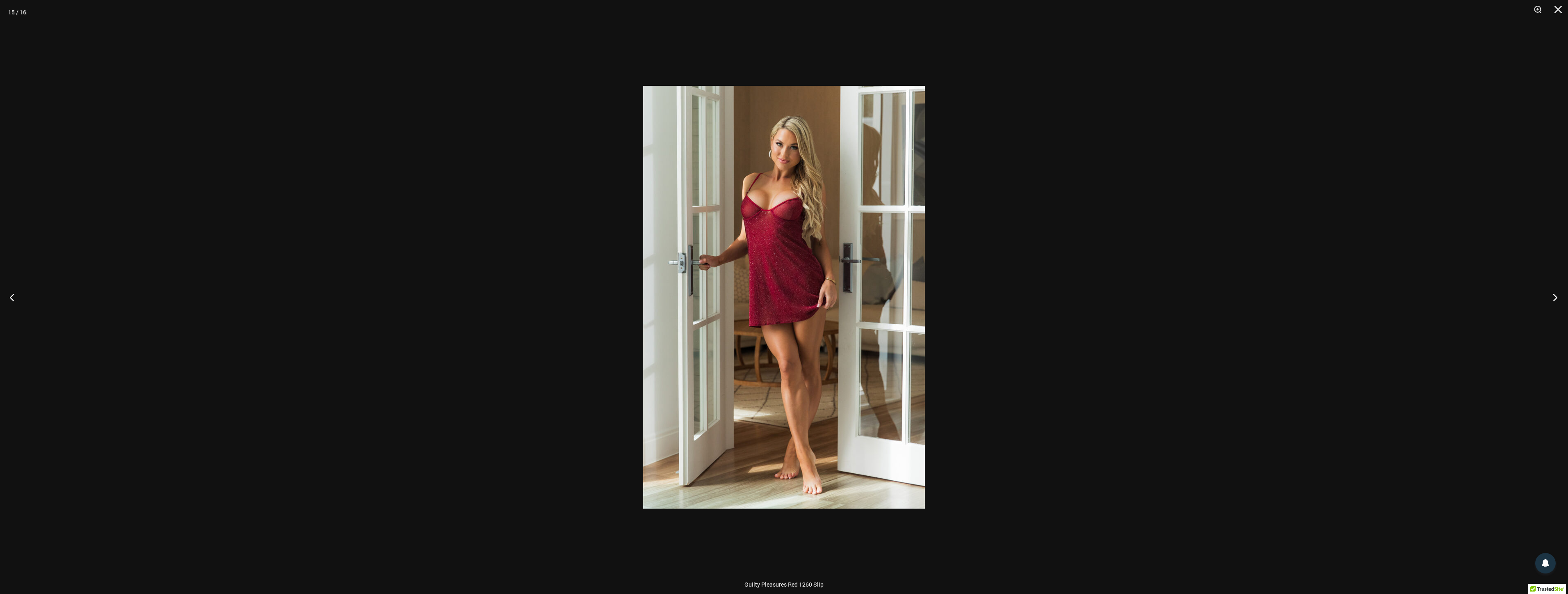
click at [1548, 289] on button "Next" at bounding box center [1552, 297] width 31 height 41
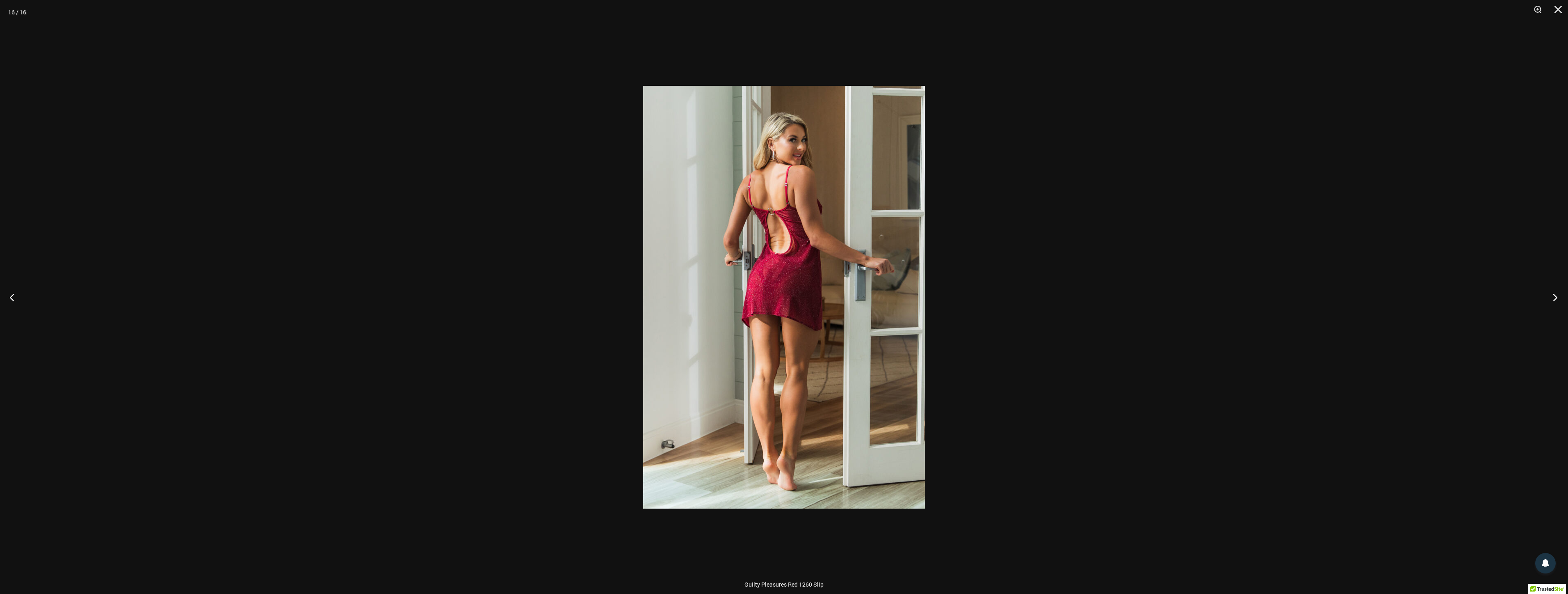
click at [1548, 289] on button "Next" at bounding box center [1552, 297] width 31 height 41
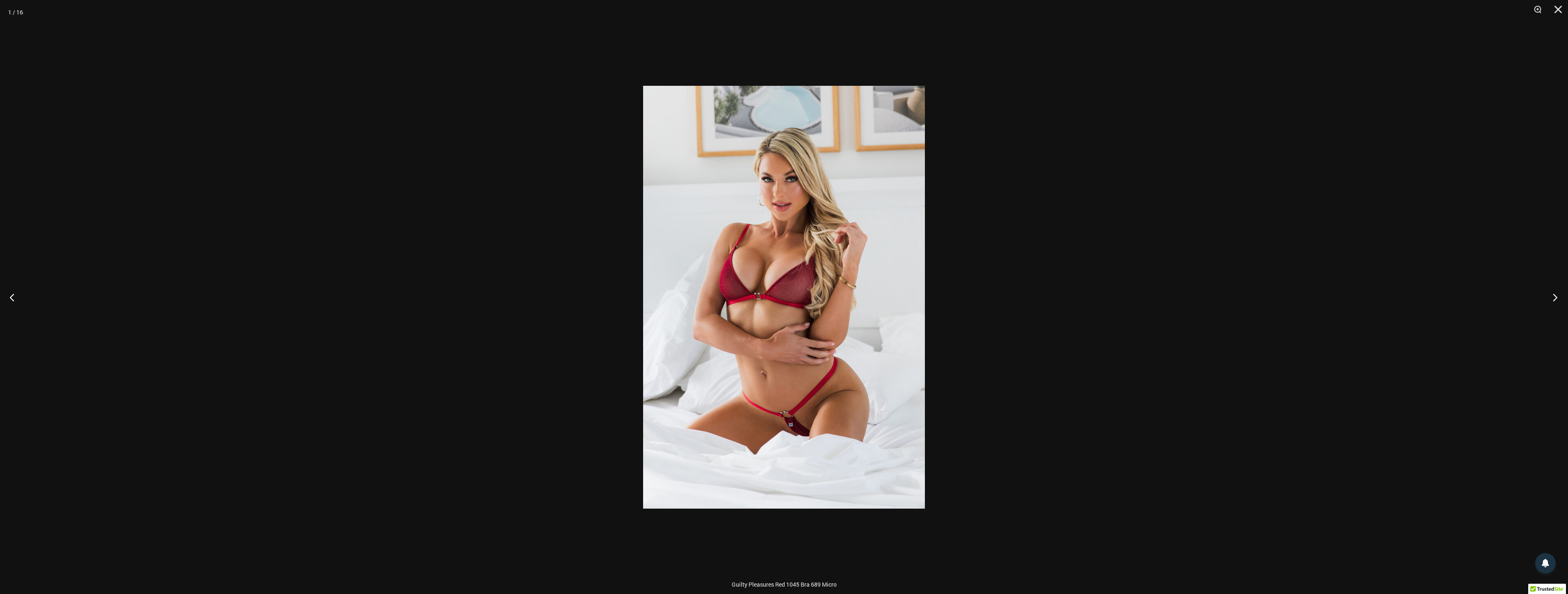
click at [1548, 289] on button "Next" at bounding box center [1552, 297] width 31 height 41
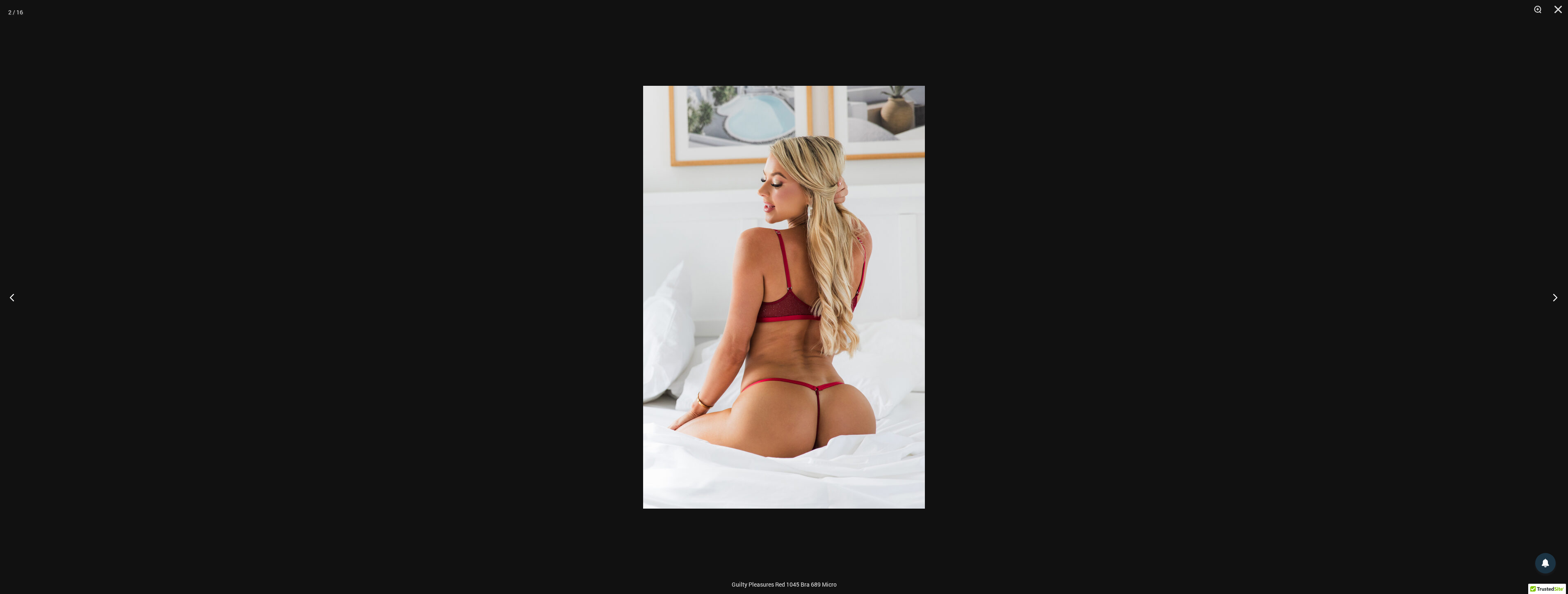
click at [1548, 289] on button "Next" at bounding box center [1552, 297] width 31 height 41
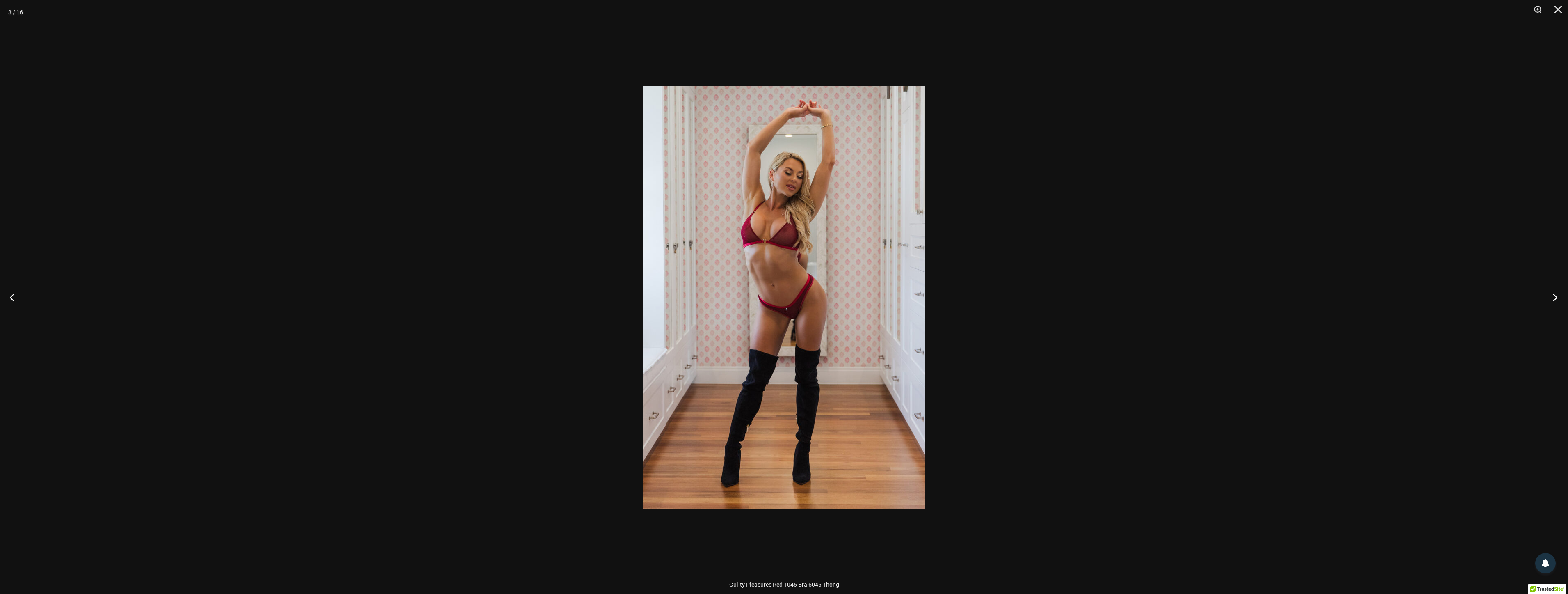
click at [1548, 289] on button "Next" at bounding box center [1552, 297] width 31 height 41
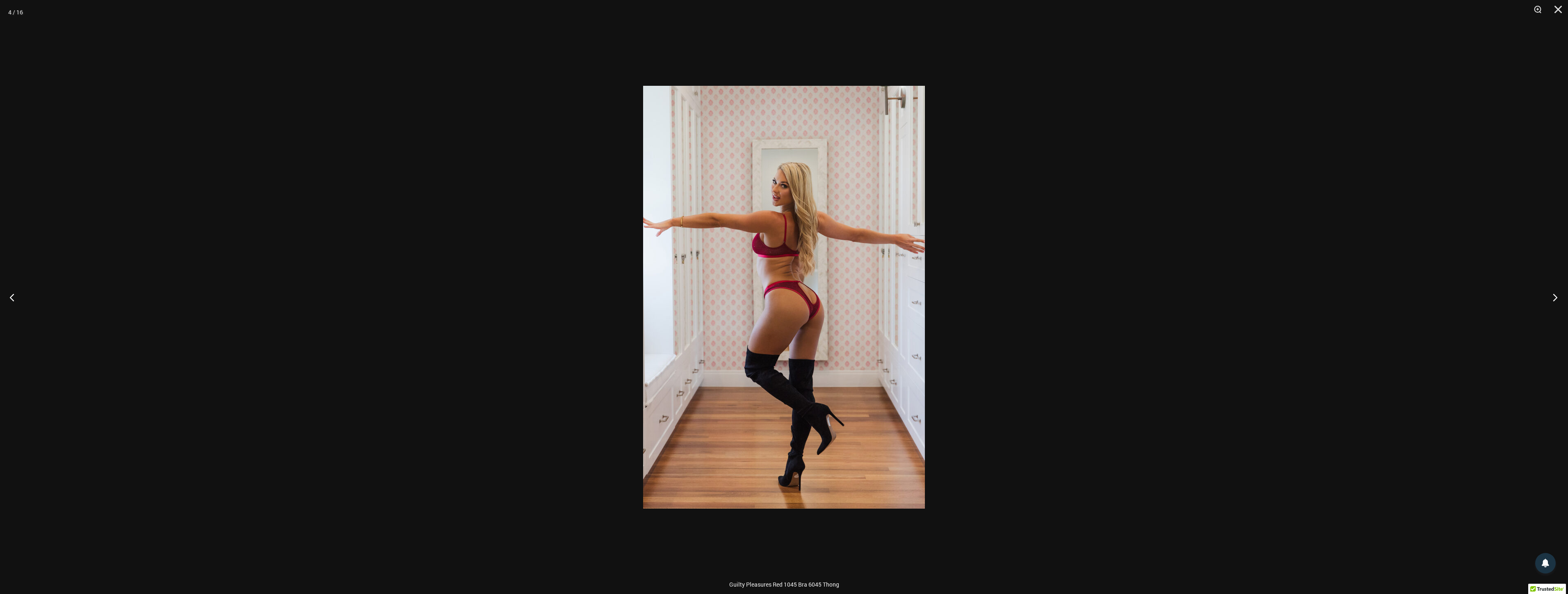
click at [1548, 289] on button "Next" at bounding box center [1552, 297] width 31 height 41
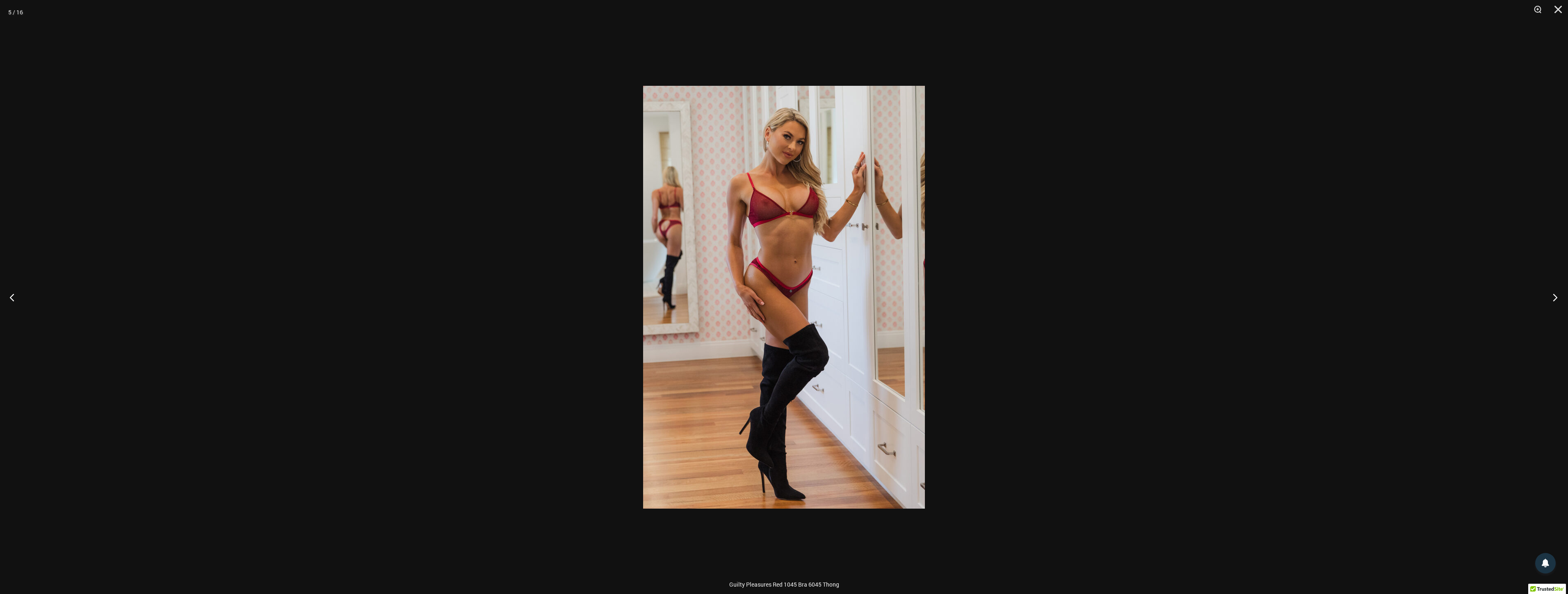
click at [1548, 289] on button "Next" at bounding box center [1552, 297] width 31 height 41
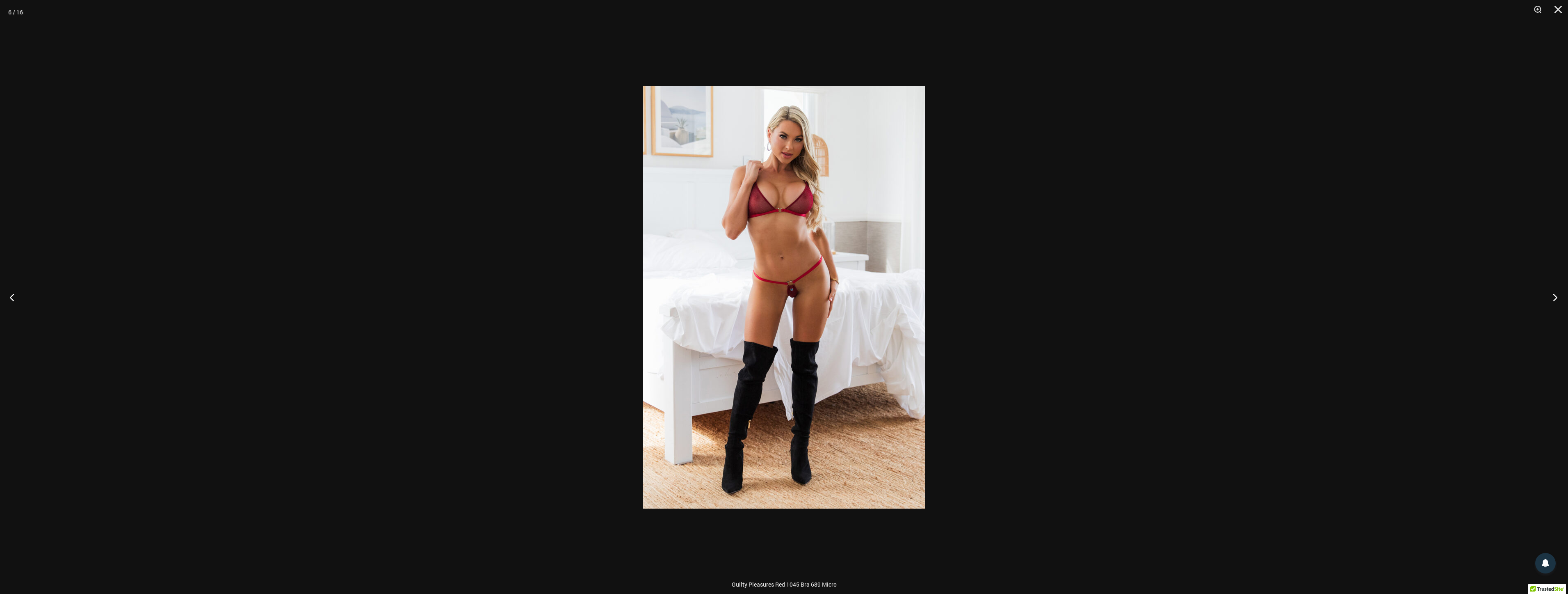
click at [1548, 289] on button "Next" at bounding box center [1552, 297] width 31 height 41
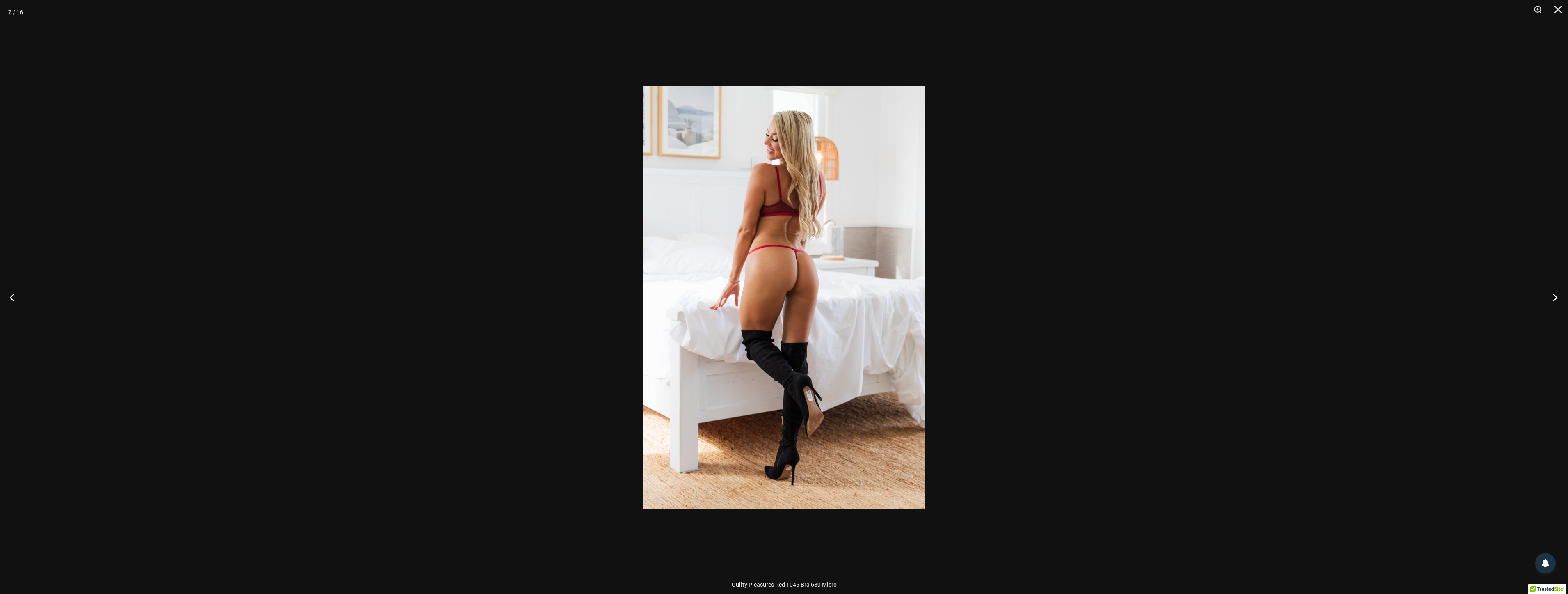
click at [1548, 289] on button "Next" at bounding box center [1552, 297] width 31 height 41
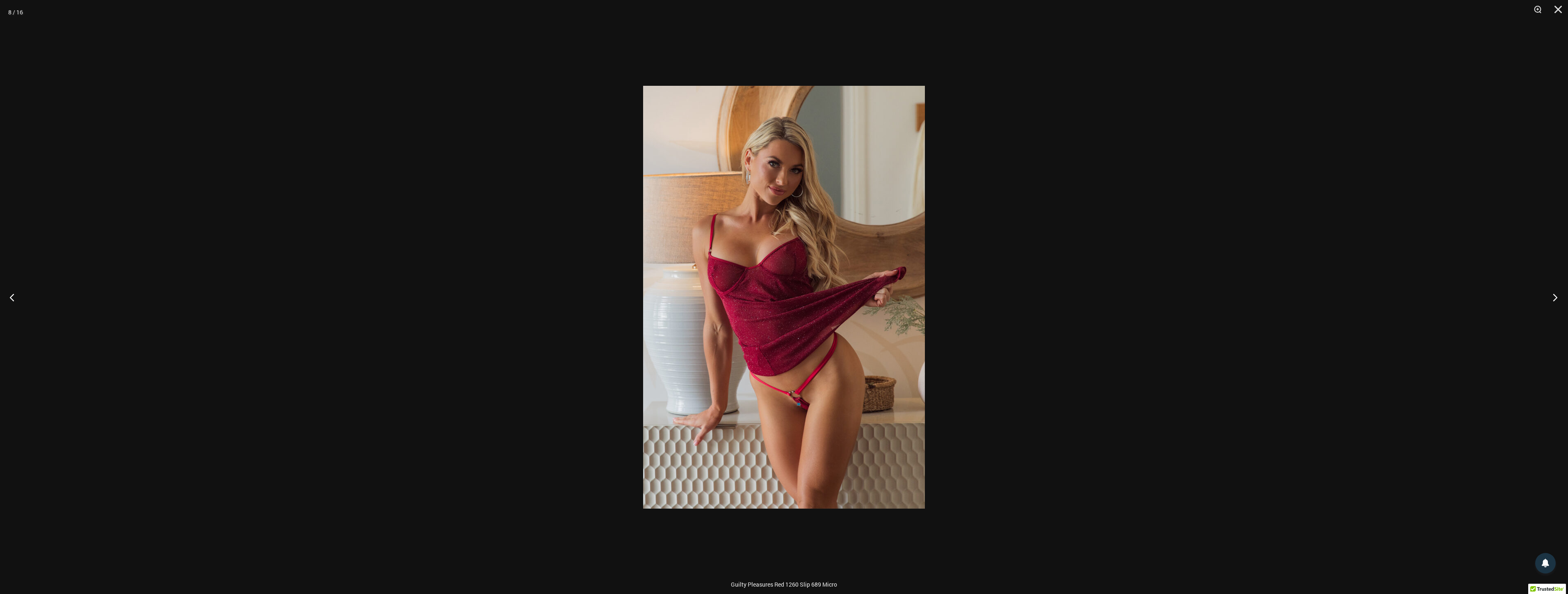
click at [1548, 289] on button "Next" at bounding box center [1552, 297] width 31 height 41
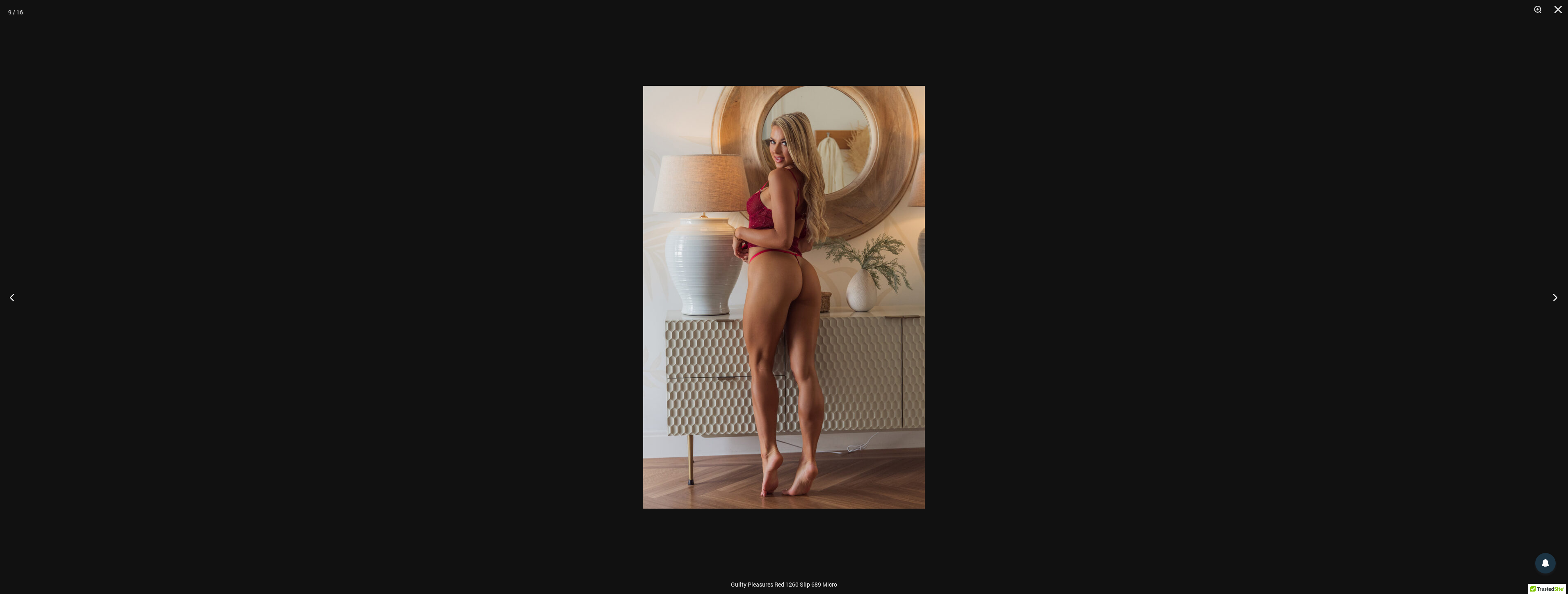
click at [1548, 289] on button "Next" at bounding box center [1552, 297] width 31 height 41
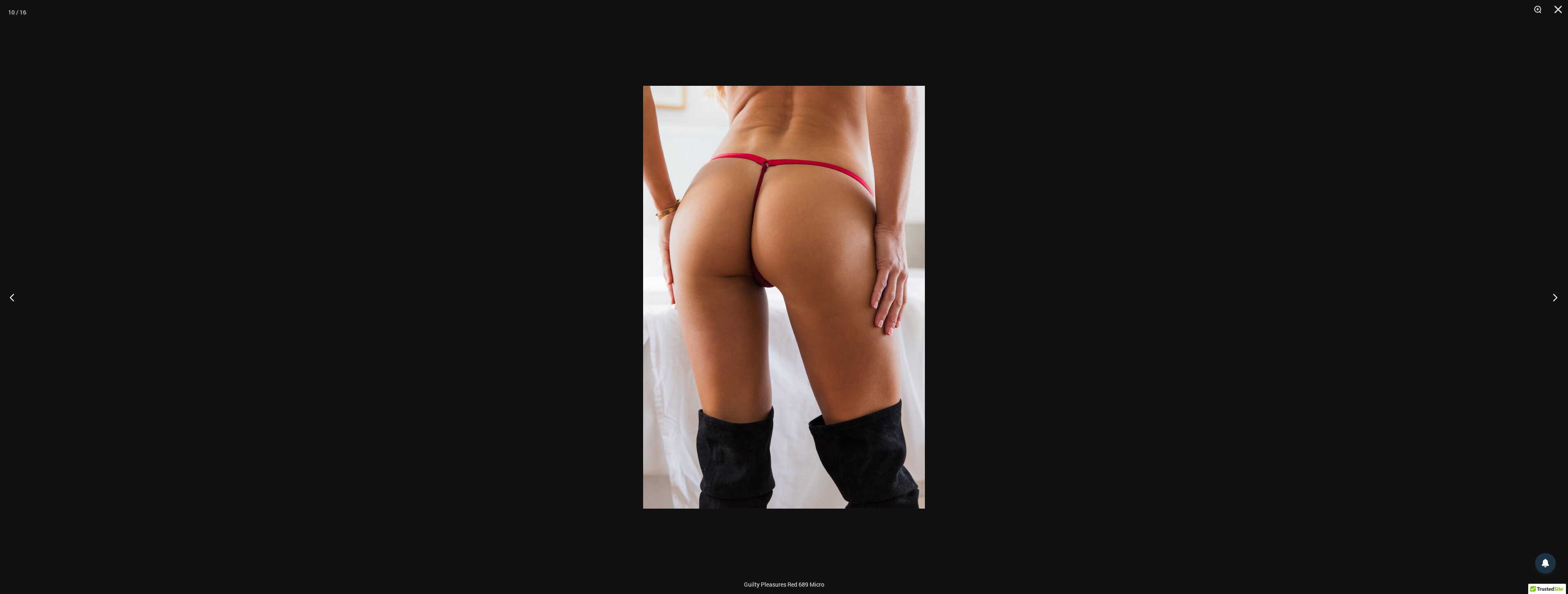
click at [1548, 289] on button "Next" at bounding box center [1552, 297] width 31 height 41
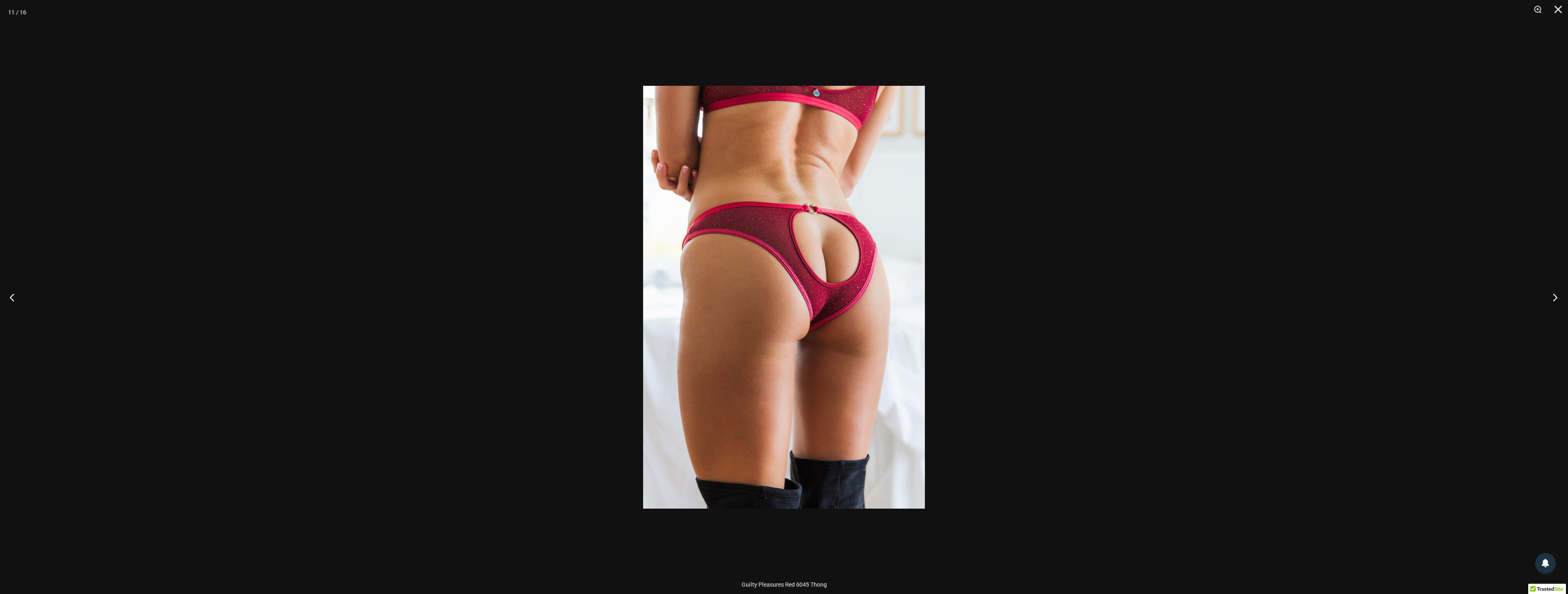
click at [1548, 289] on button "Next" at bounding box center [1552, 297] width 31 height 41
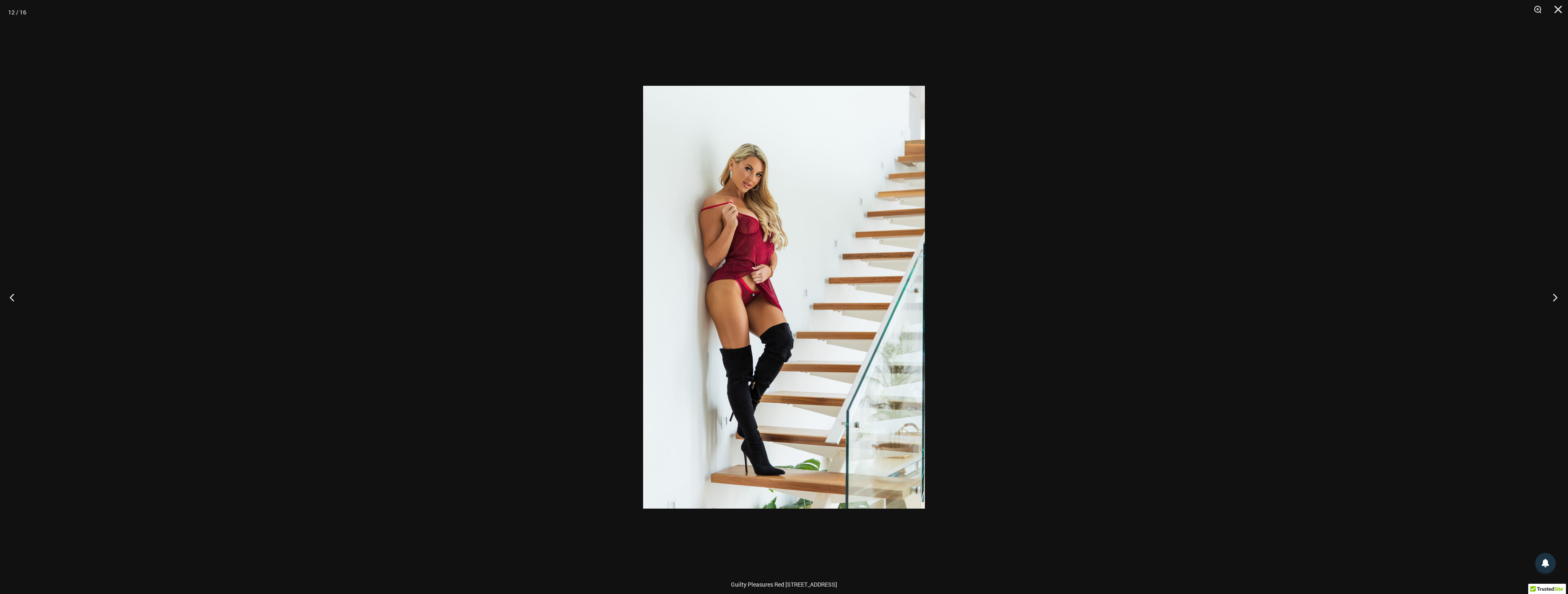
click at [1548, 289] on button "Next" at bounding box center [1552, 297] width 31 height 41
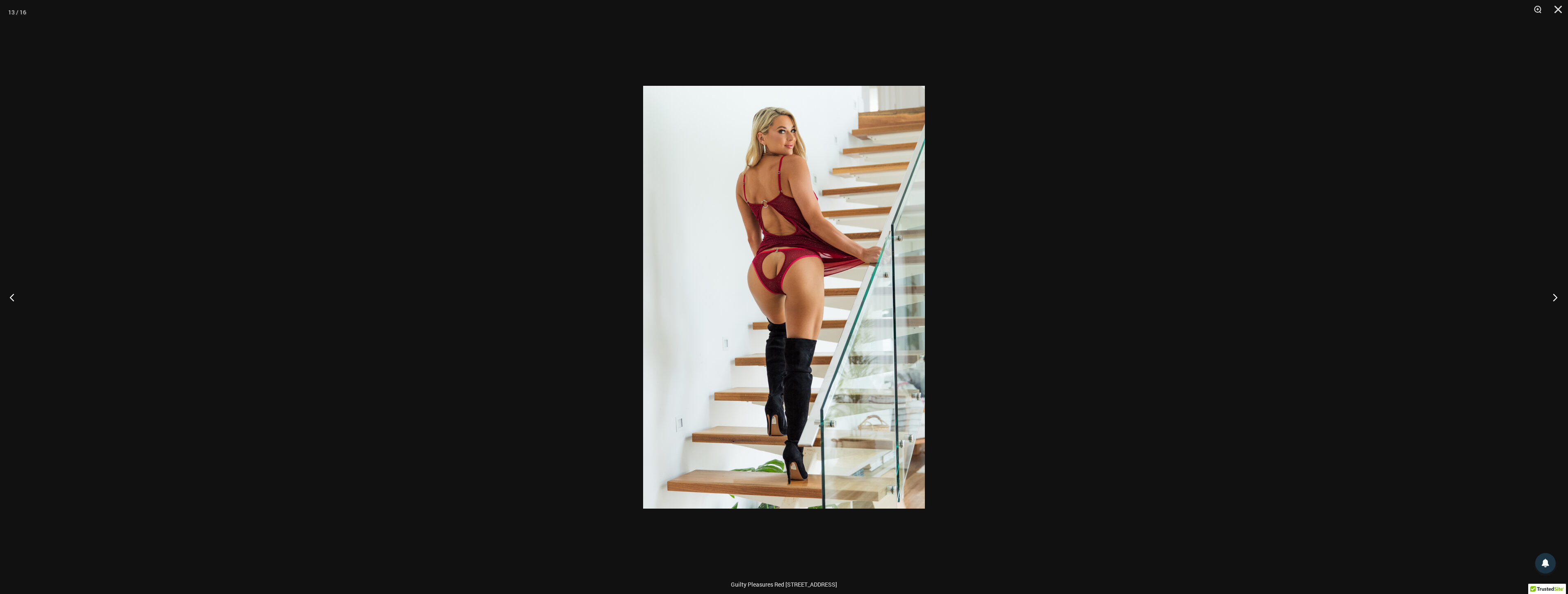
click at [1548, 289] on button "Next" at bounding box center [1552, 297] width 31 height 41
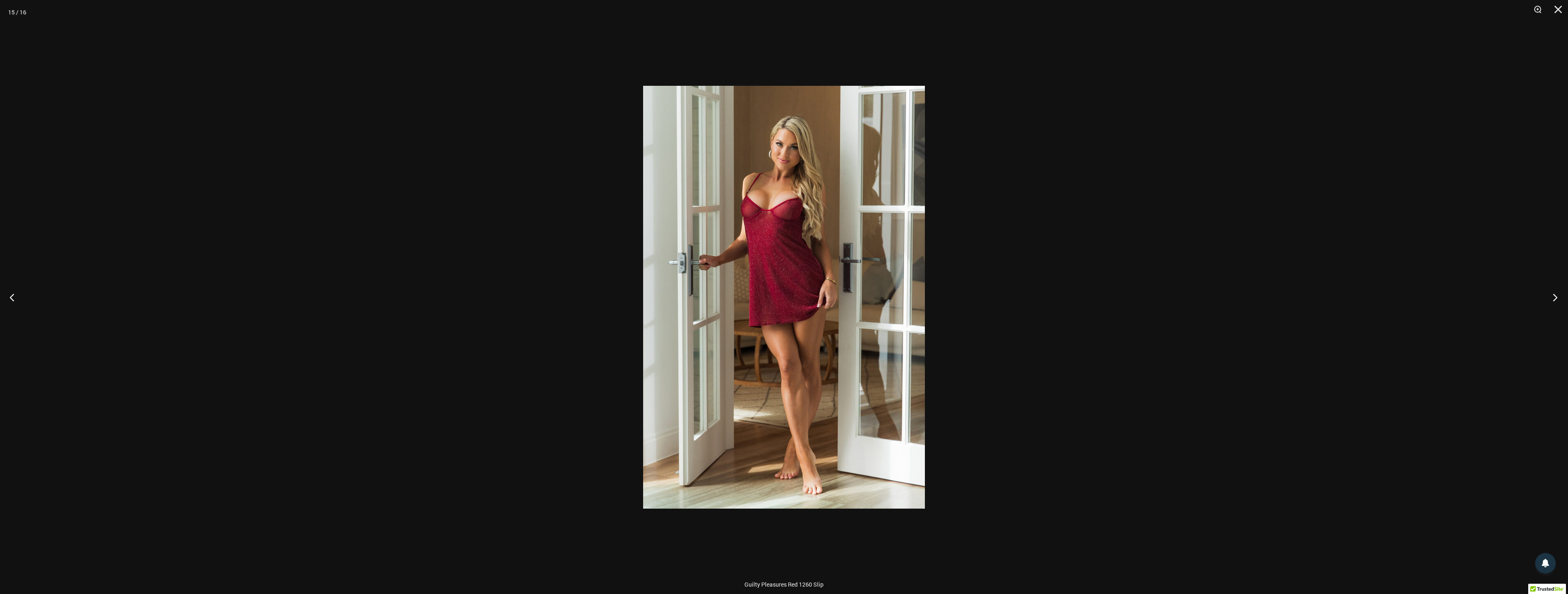
click at [1548, 289] on button "Next" at bounding box center [1552, 297] width 31 height 41
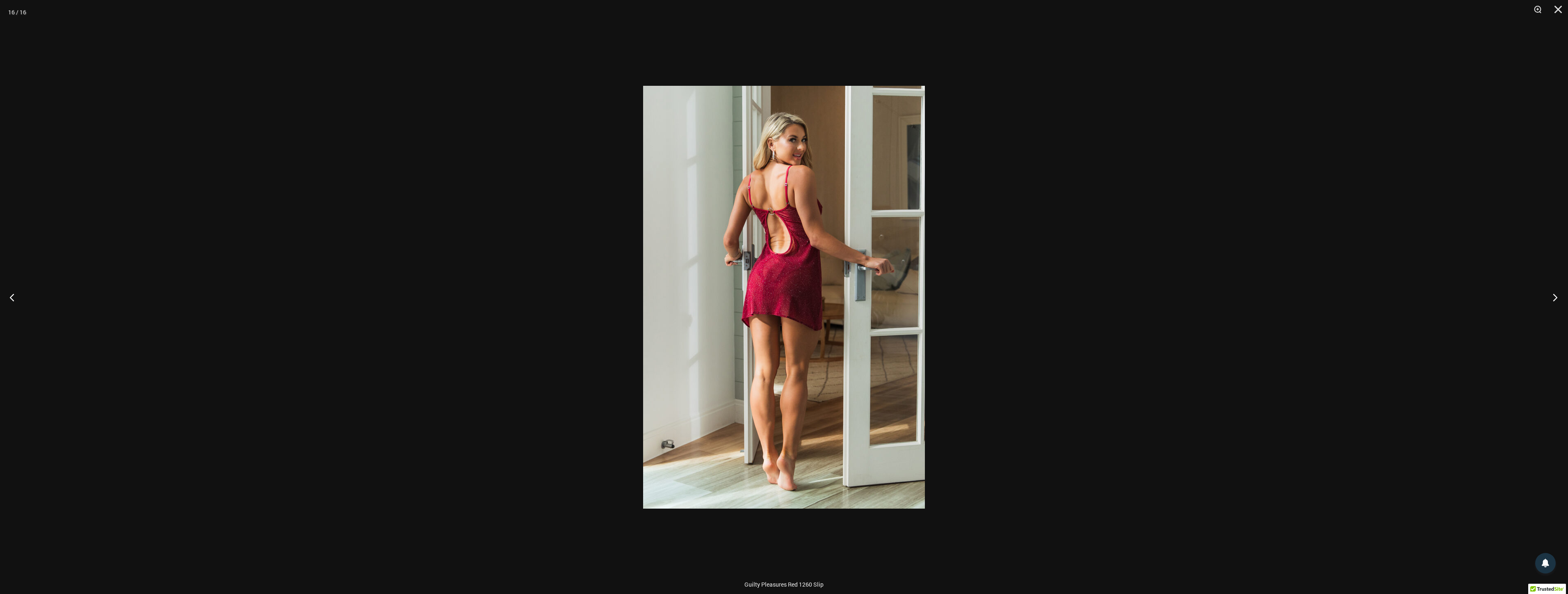
click at [1548, 289] on button "Next" at bounding box center [1552, 297] width 31 height 41
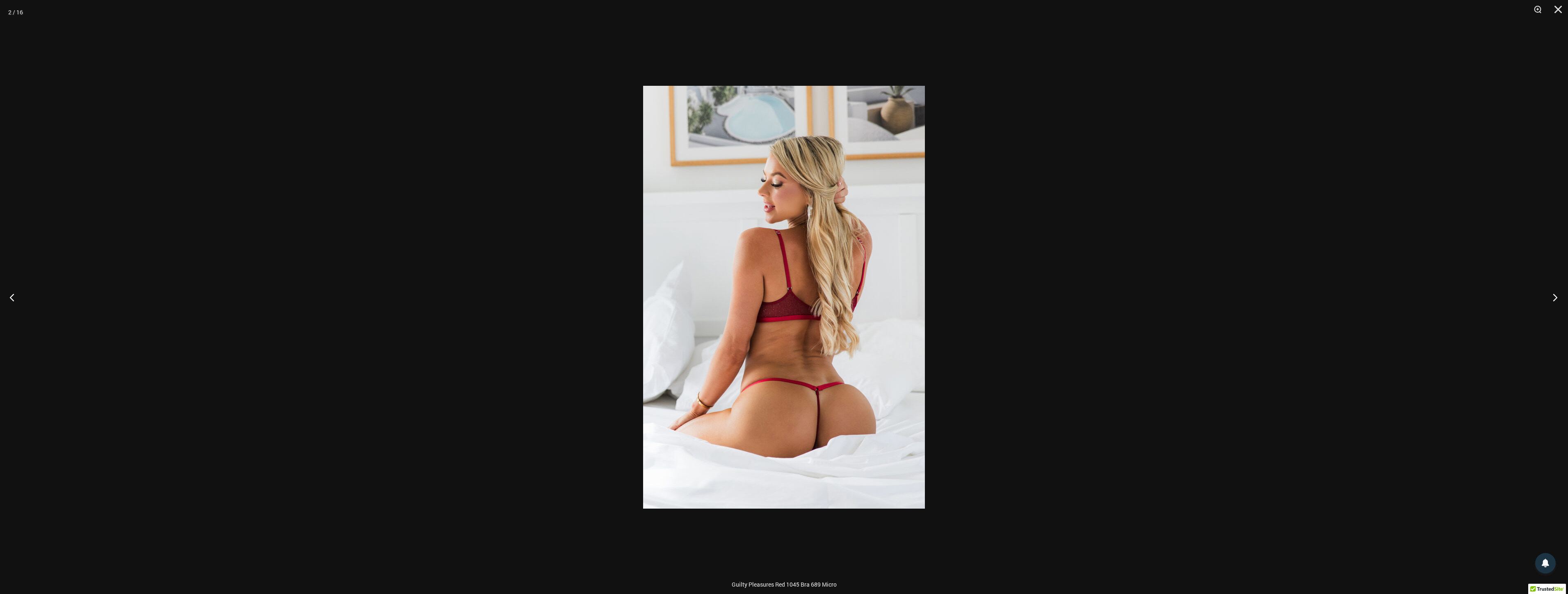
click at [1548, 289] on button "Next" at bounding box center [1552, 297] width 31 height 41
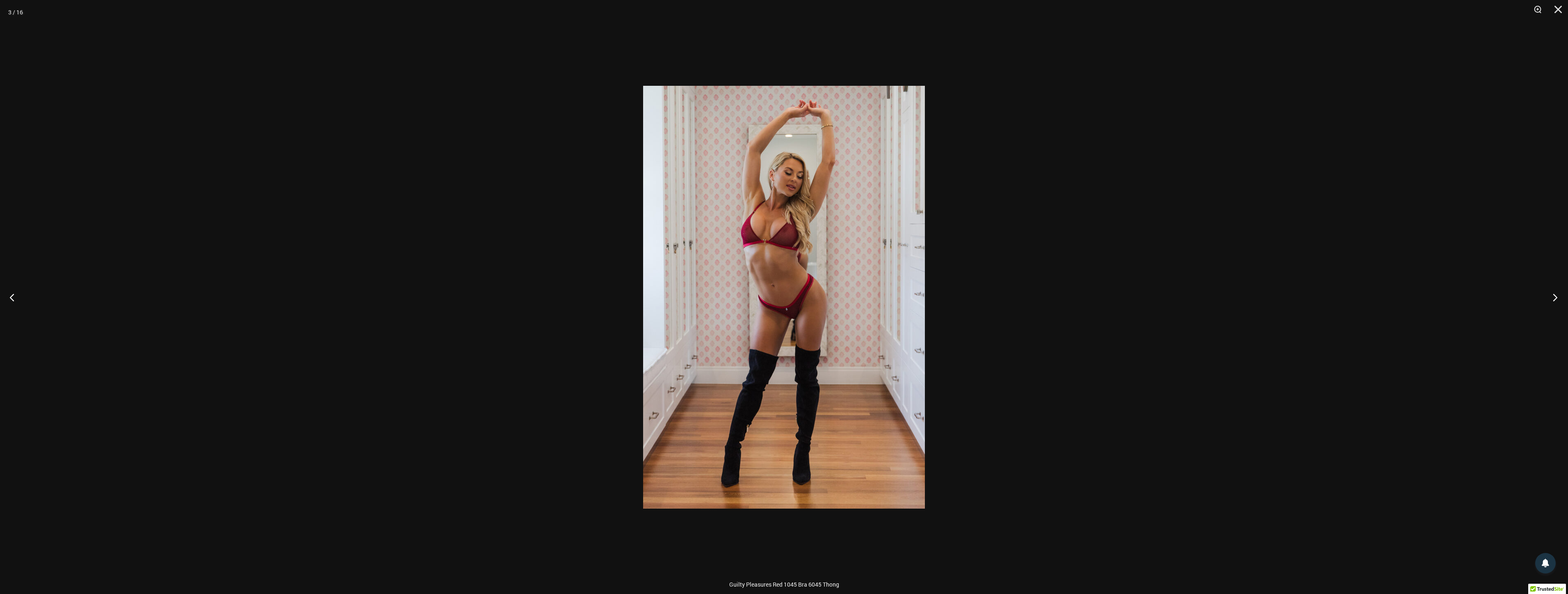
click at [1548, 289] on button "Next" at bounding box center [1552, 297] width 31 height 41
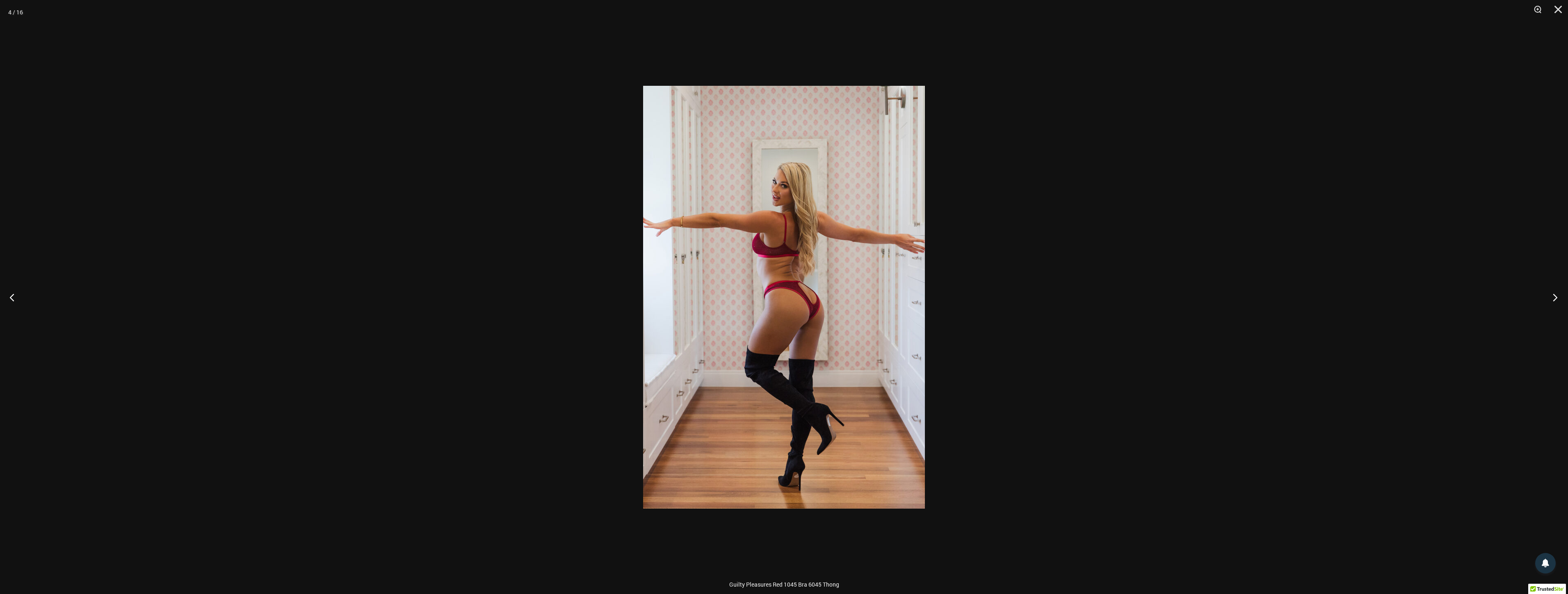
click at [1548, 289] on button "Next" at bounding box center [1552, 297] width 31 height 41
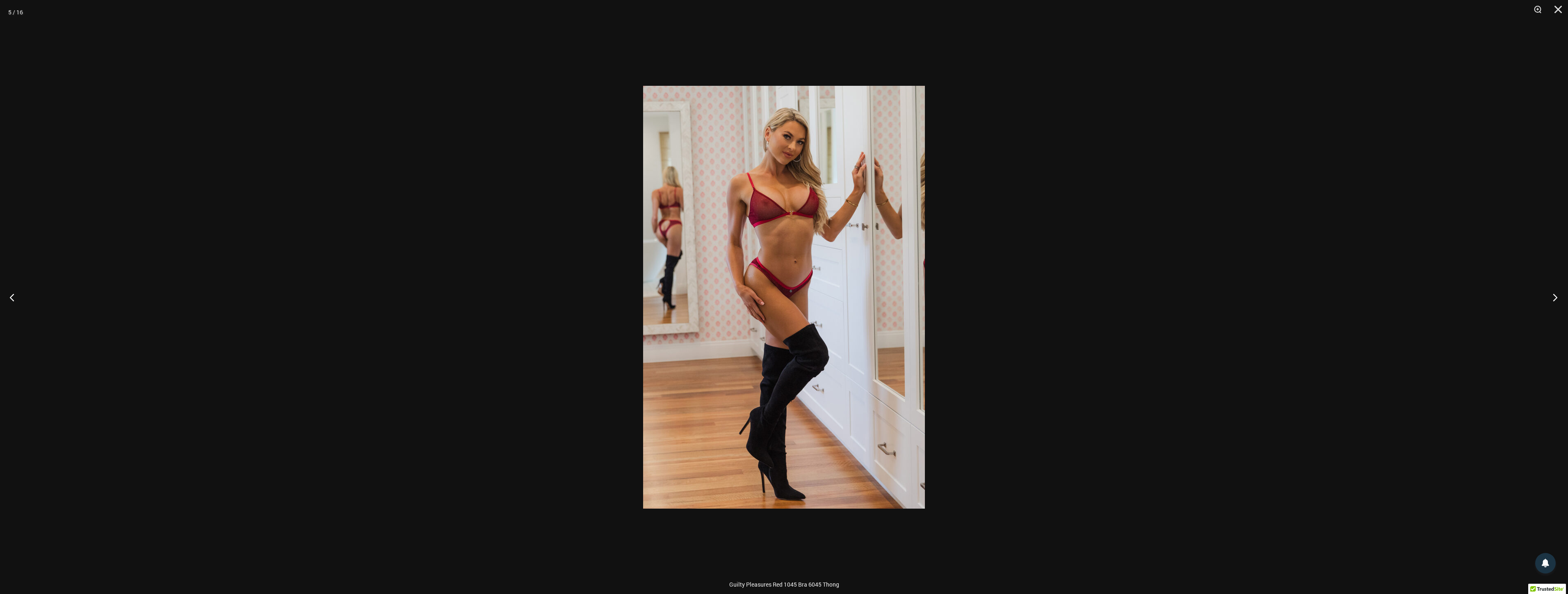
click at [1548, 289] on button "Next" at bounding box center [1552, 297] width 31 height 41
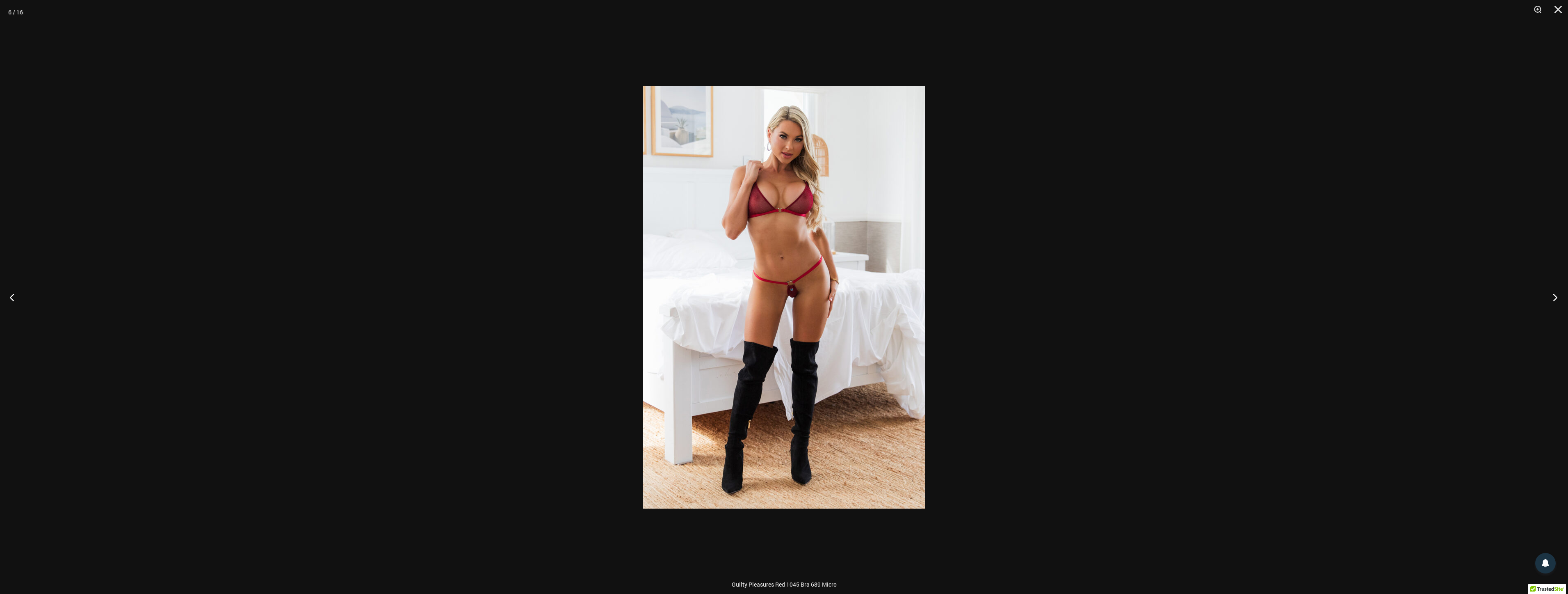
click at [1548, 289] on button "Next" at bounding box center [1552, 297] width 31 height 41
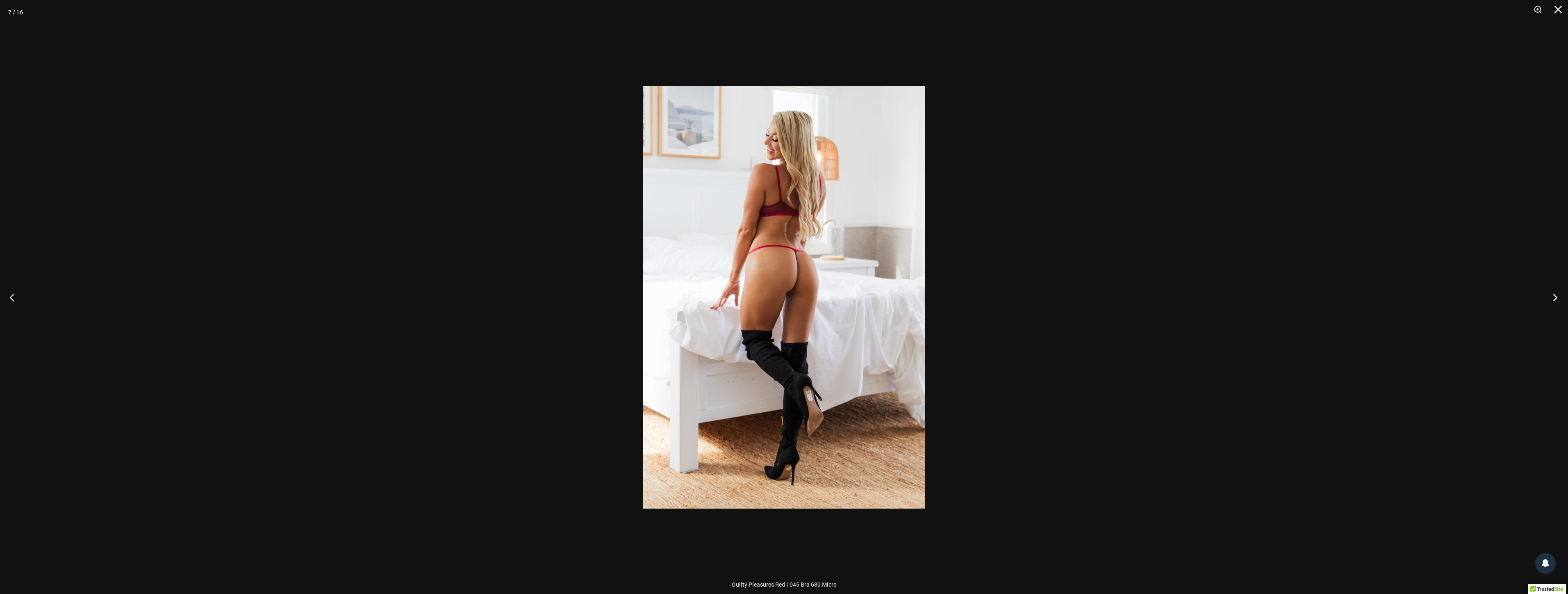
click at [1548, 289] on button "Next" at bounding box center [1552, 297] width 31 height 41
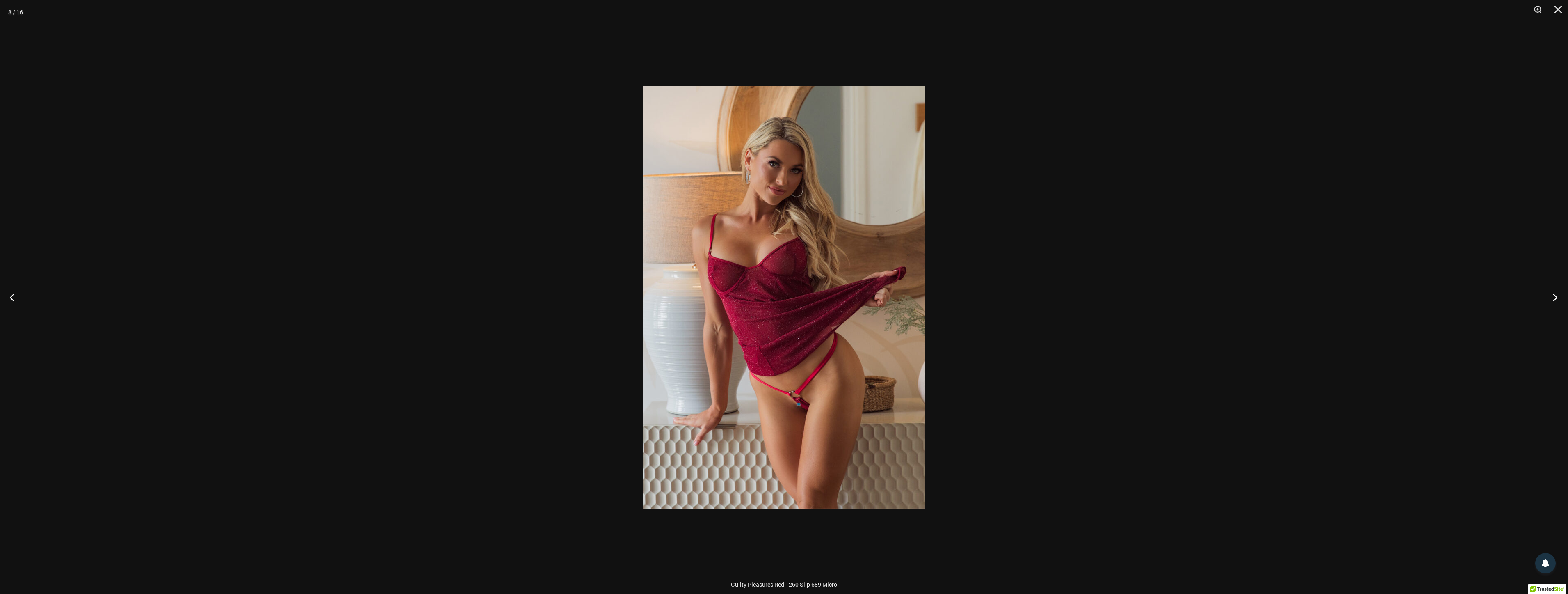
click at [1548, 289] on button "Next" at bounding box center [1552, 297] width 31 height 41
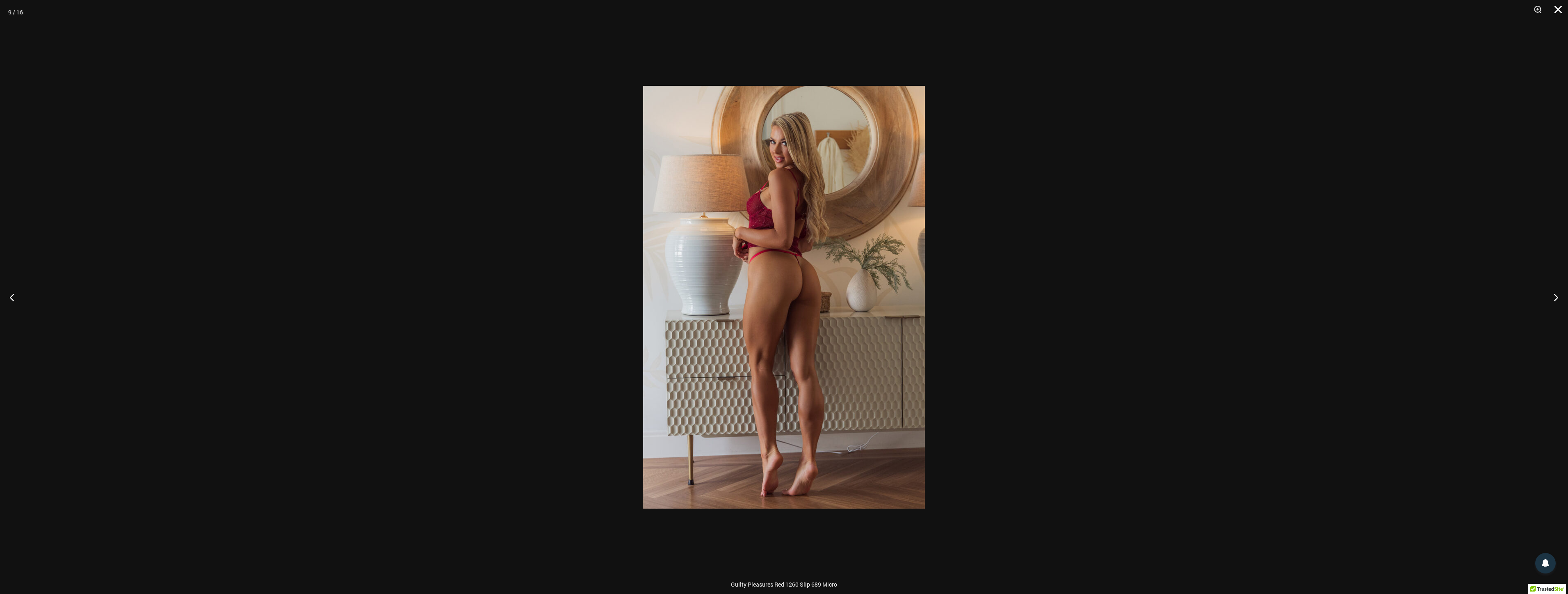
click at [1555, 9] on button "Close" at bounding box center [1555, 12] width 21 height 24
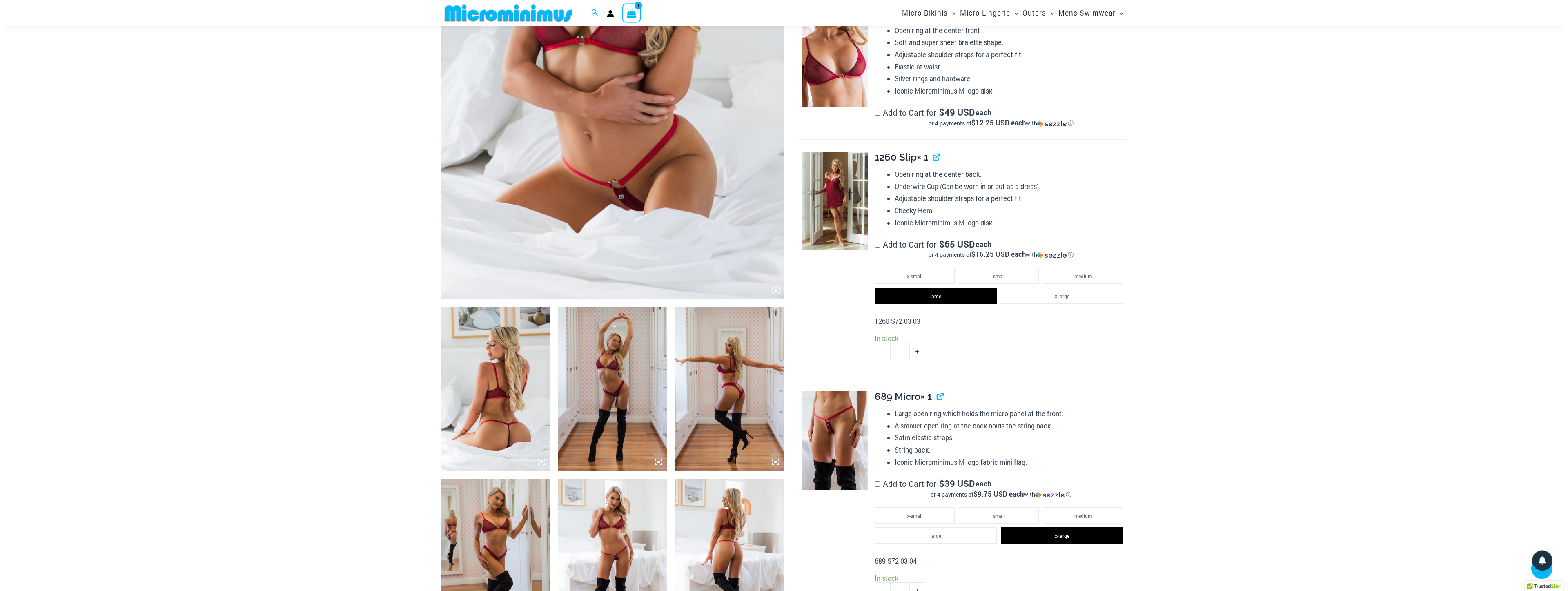
scroll to position [0, 0]
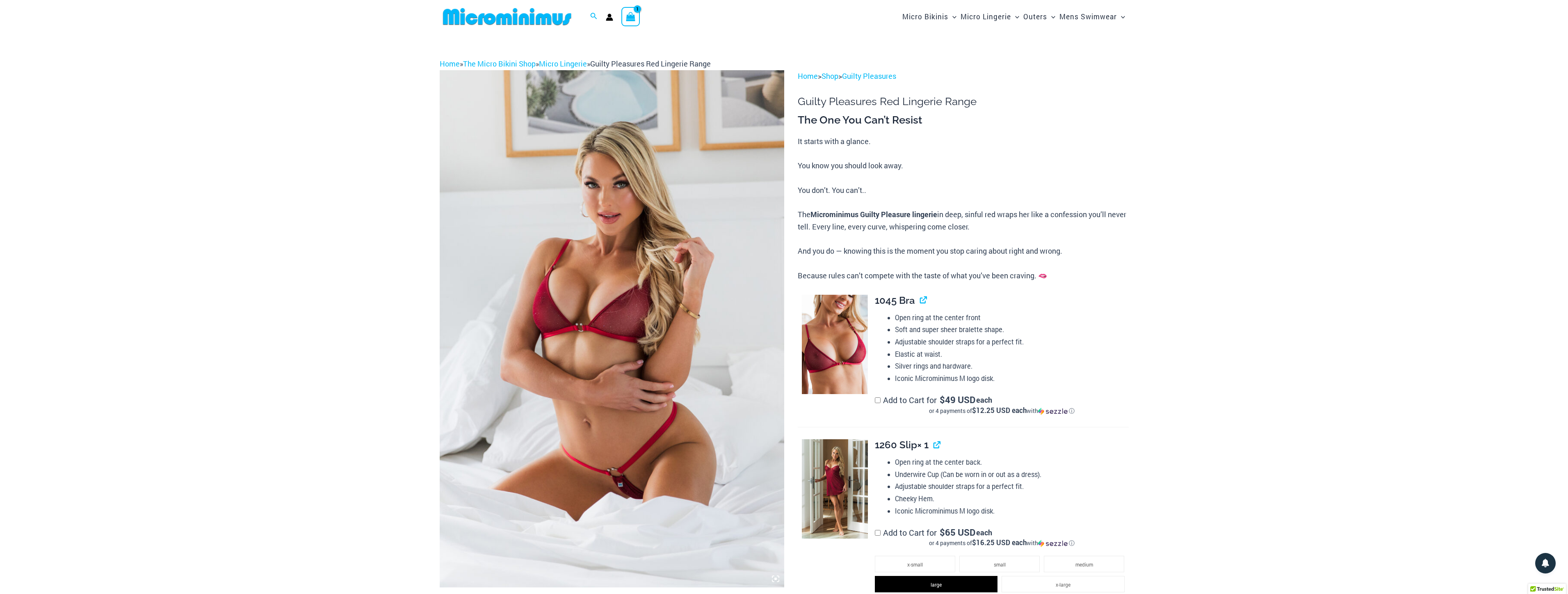
click at [638, 17] on div "View Shopping Cart, 1 items" at bounding box center [630, 16] width 19 height 19
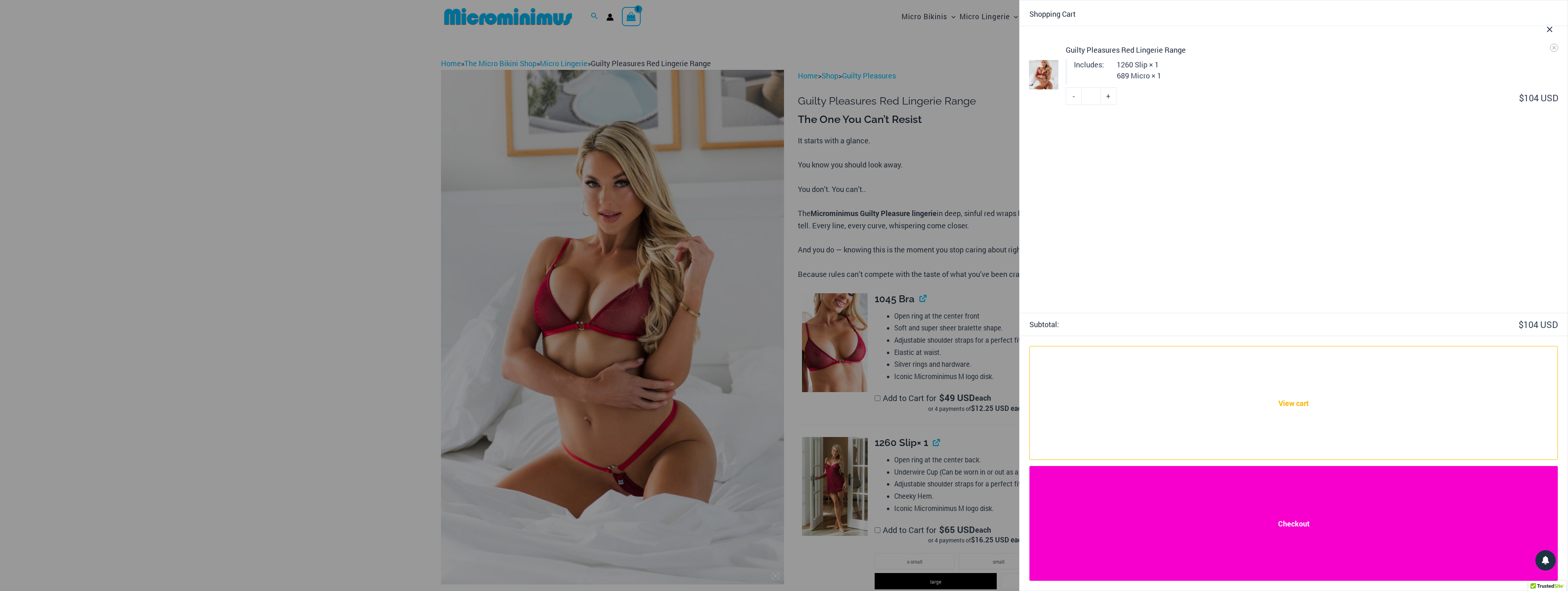
click at [1339, 545] on link "Checkout" at bounding box center [1293, 523] width 528 height 115
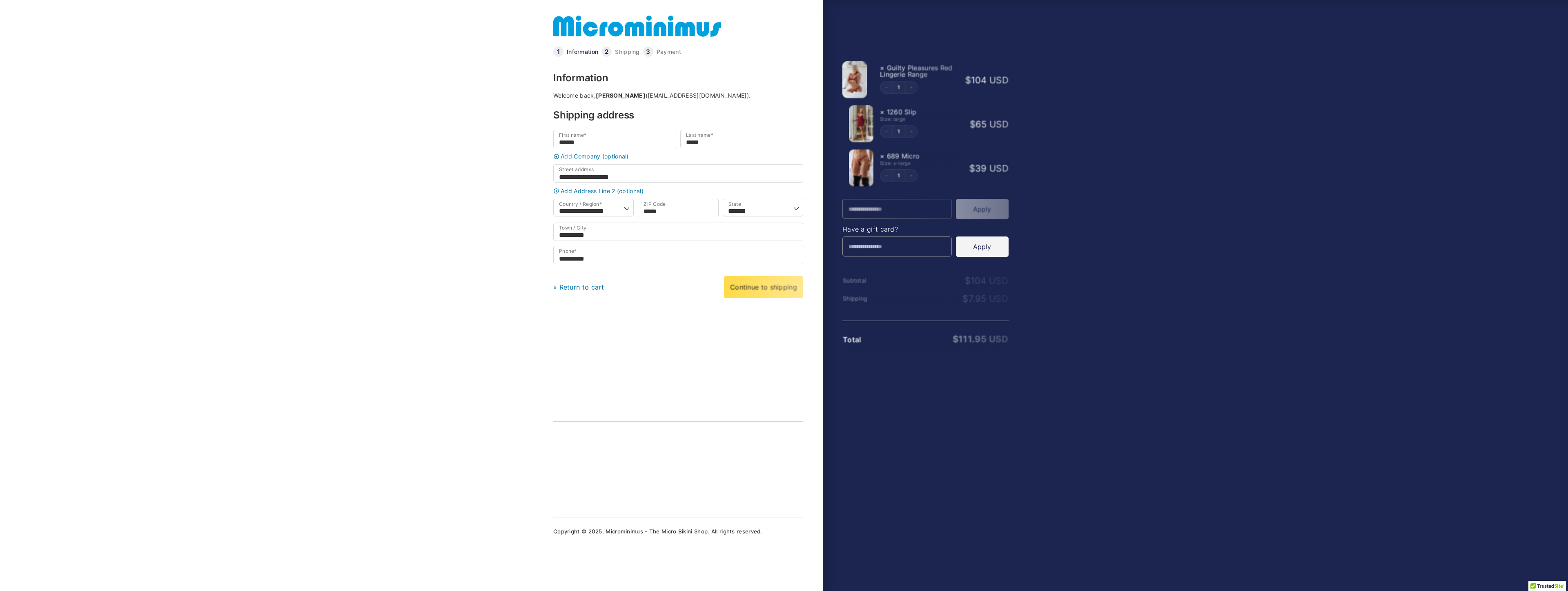
select select "**"
click at [768, 299] on link "Continue to shipping" at bounding box center [763, 287] width 80 height 23
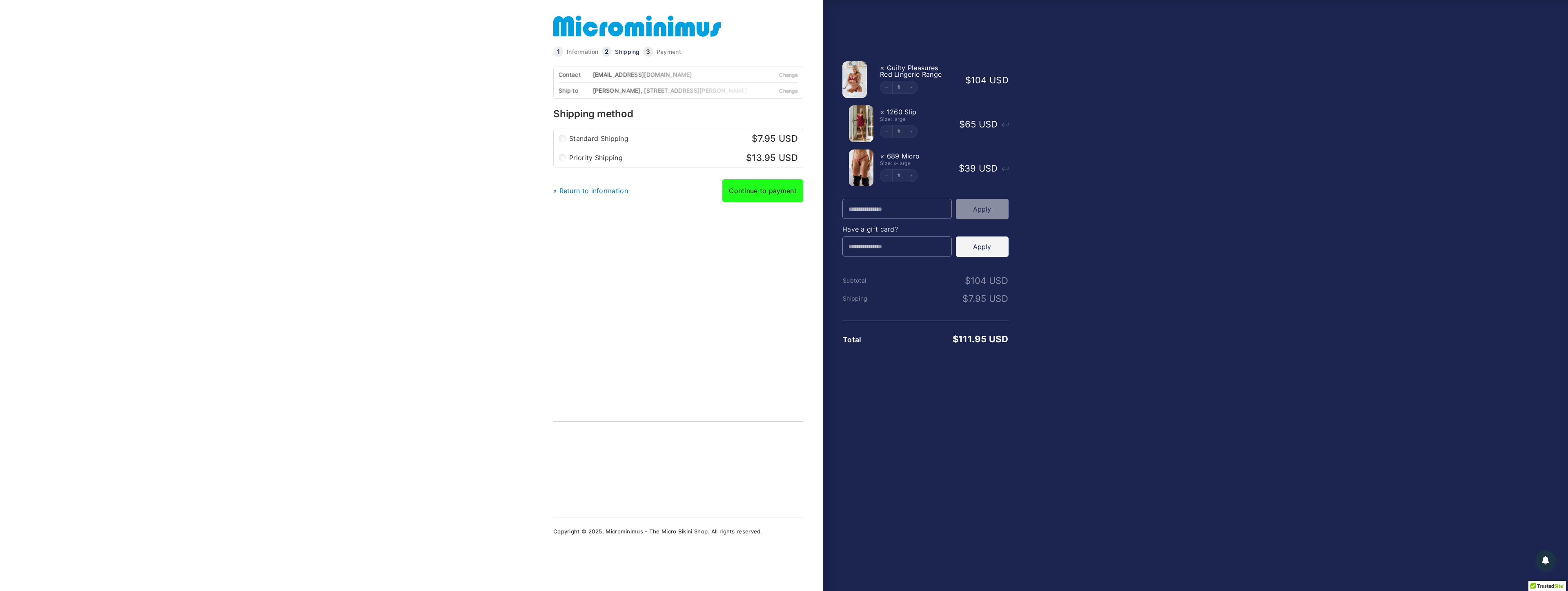
click at [768, 194] on link "Continue to payment" at bounding box center [763, 191] width 81 height 23
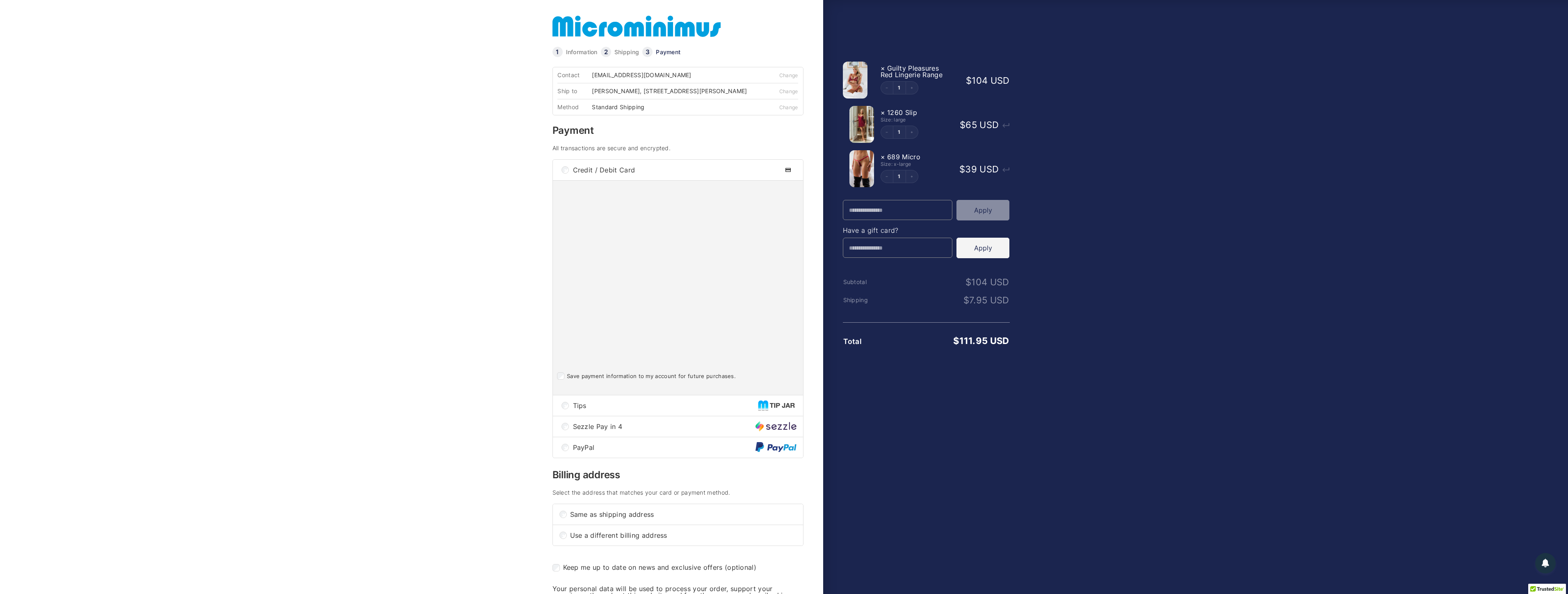
click at [647, 451] on span "PayPal" at bounding box center [664, 447] width 183 height 7
